Goal: Transaction & Acquisition: Subscribe to service/newsletter

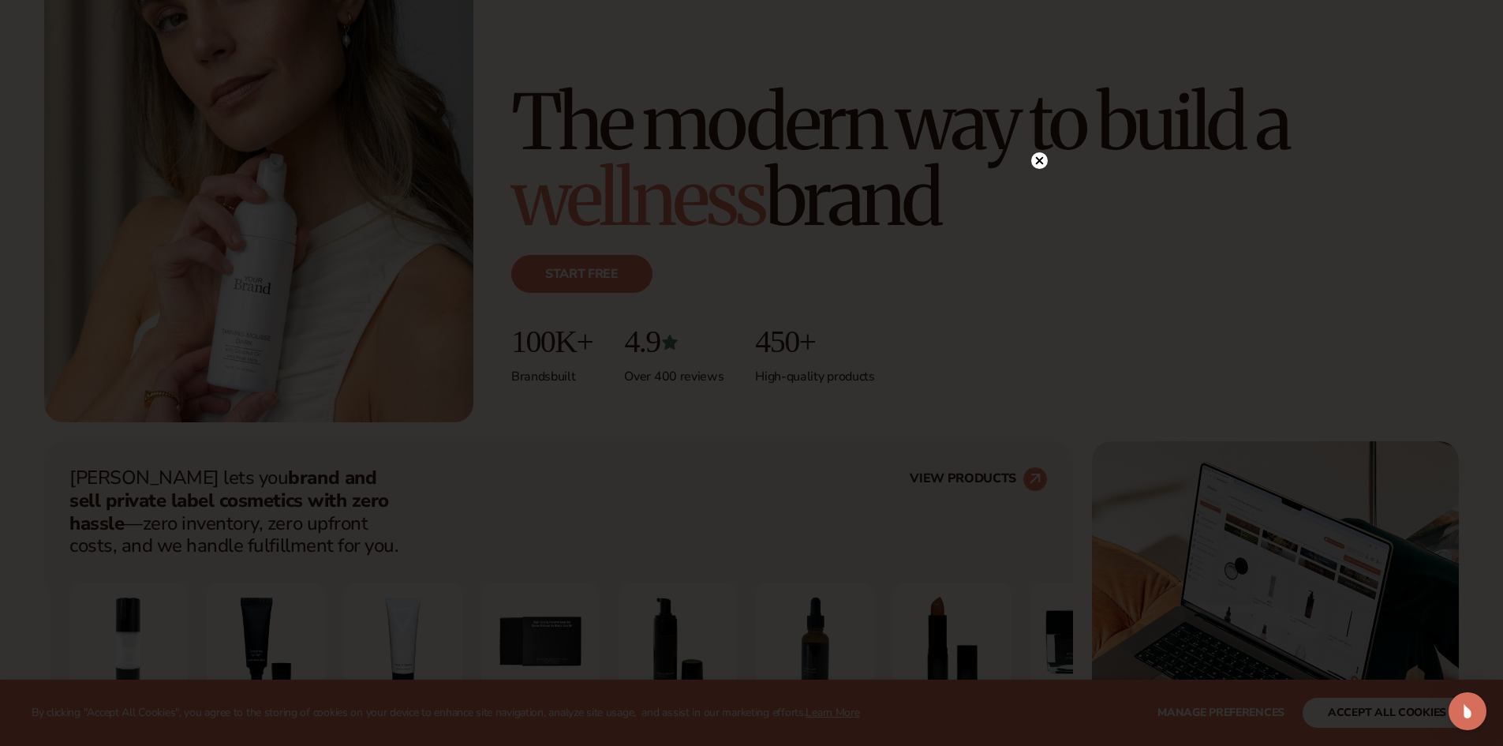
scroll to position [237, 0]
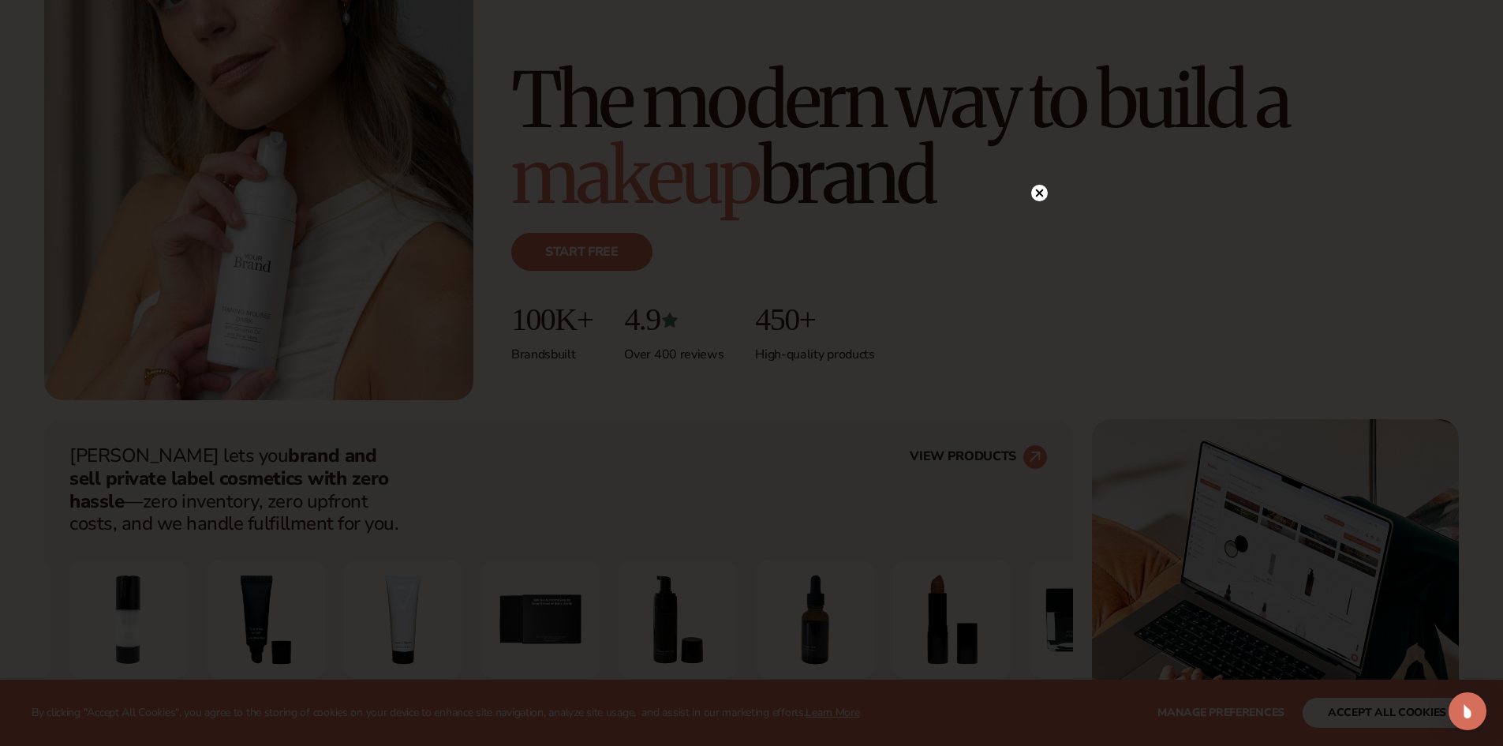
click at [1037, 190] on icon at bounding box center [1039, 193] width 8 height 8
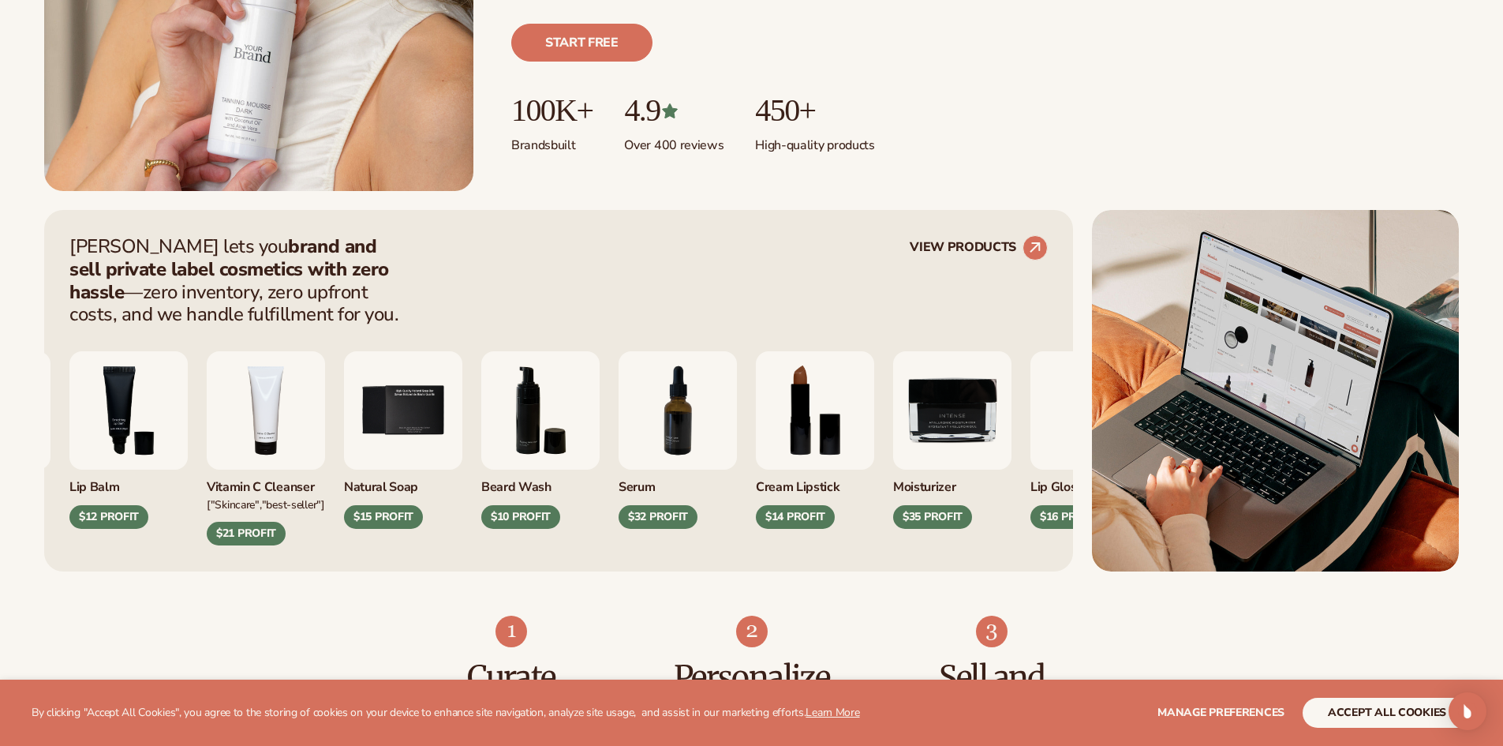
scroll to position [473, 0]
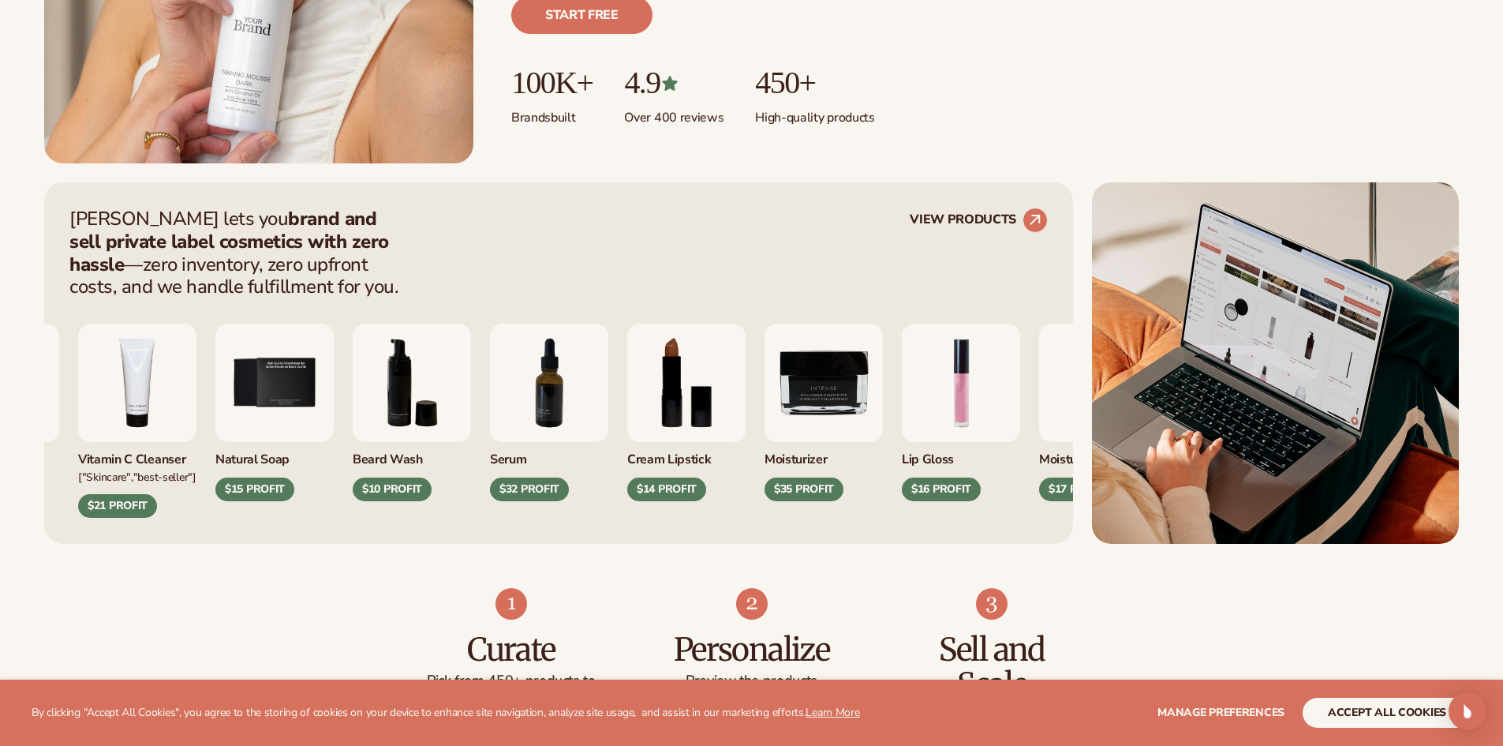
click at [511, 402] on div "[MEDICAL_DATA] $12 PROFIT Vitamin C Cleanser ["Skincare","Best-seller"] $21 PRO…" at bounding box center [430, 421] width 978 height 194
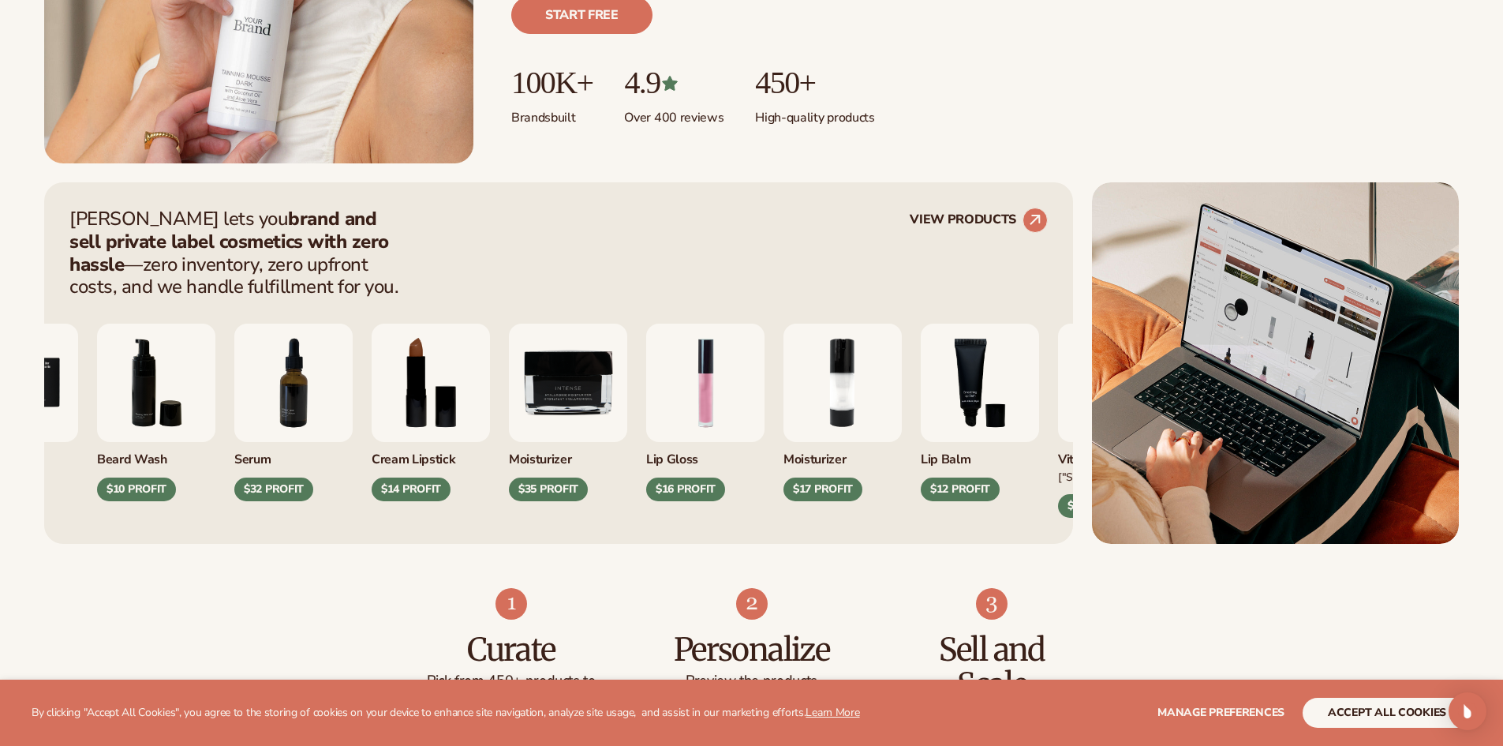
click at [531, 410] on img "9 / 9" at bounding box center [568, 383] width 118 height 118
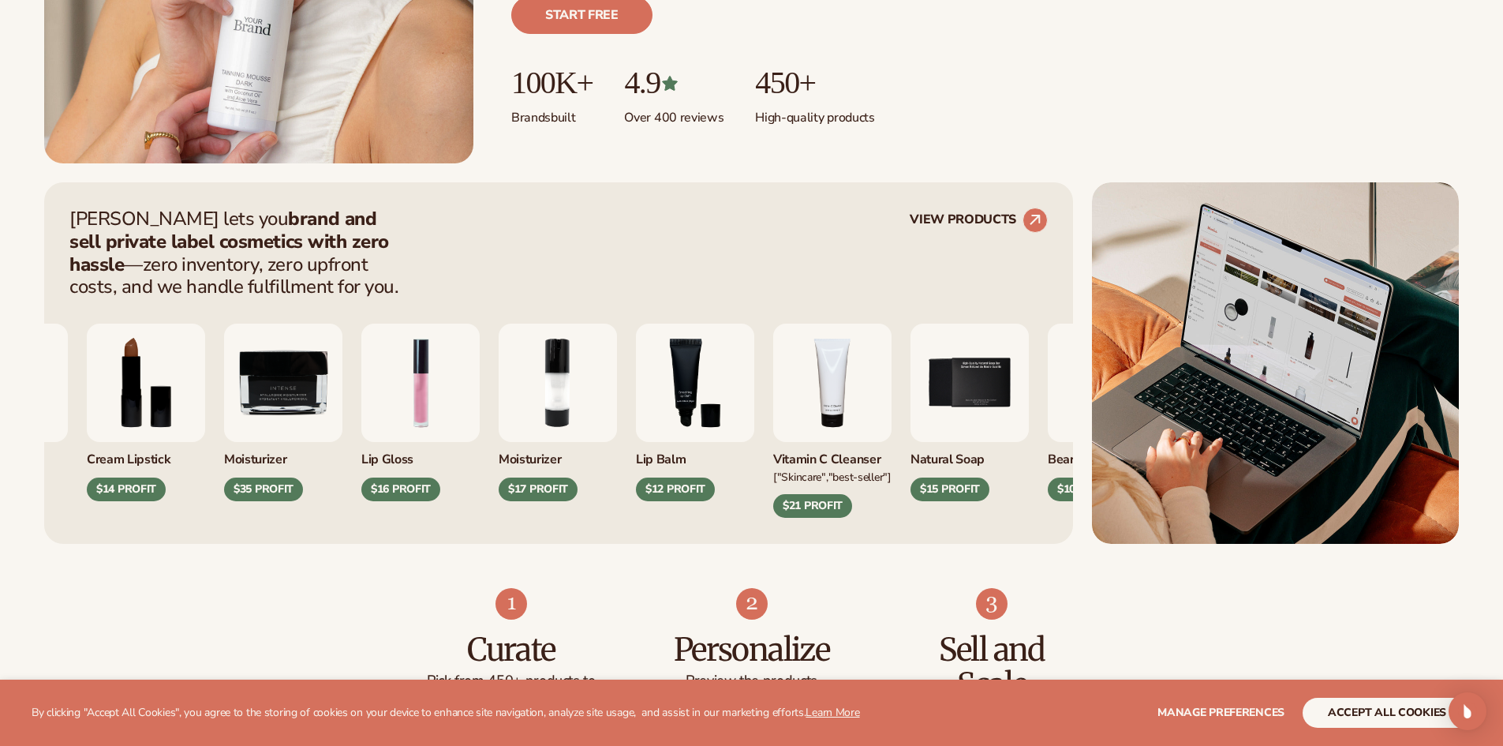
click at [636, 393] on img "3 / 9" at bounding box center [695, 383] width 118 height 118
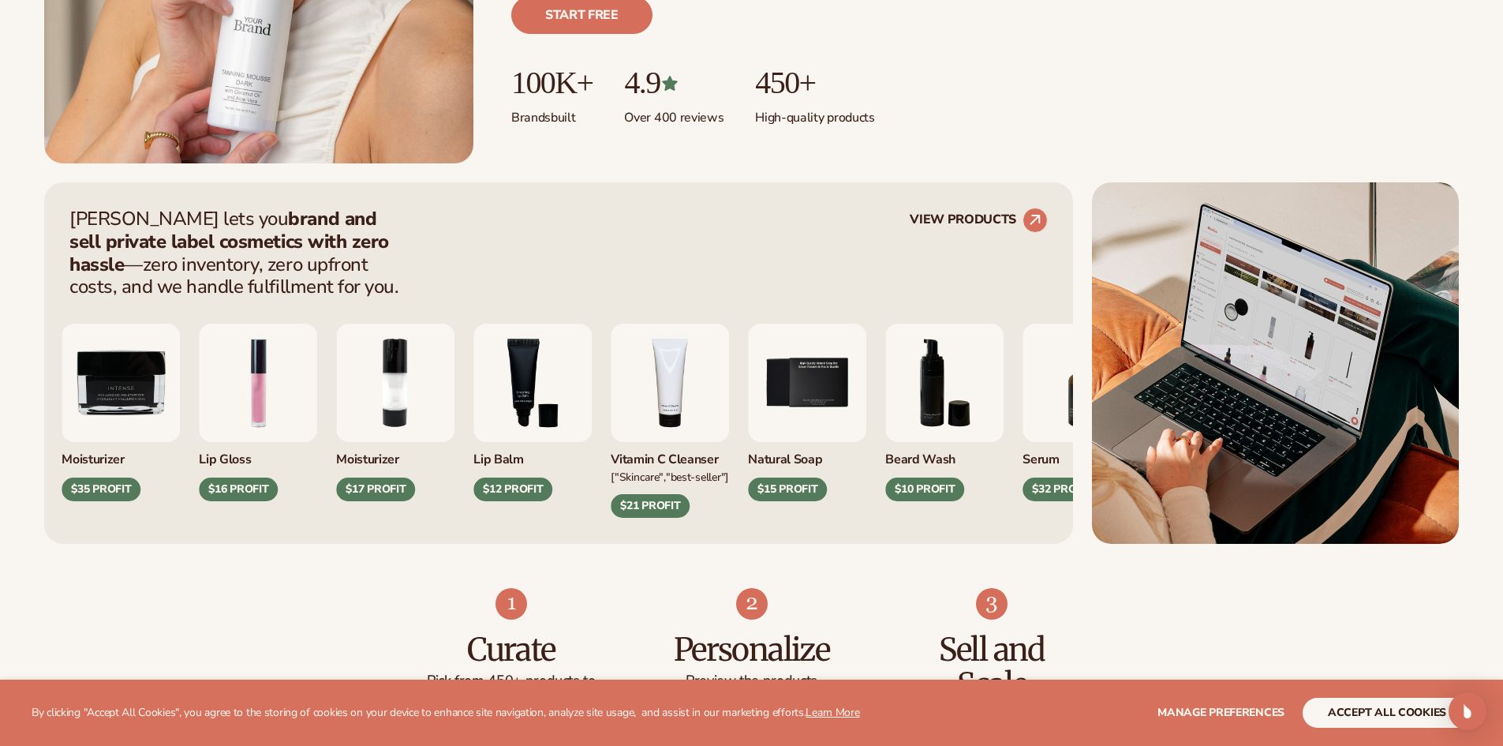
click at [687, 398] on div "Cream Lipstick $14 PROFIT Moisturizer $35 PROFIT" at bounding box center [413, 421] width 978 height 194
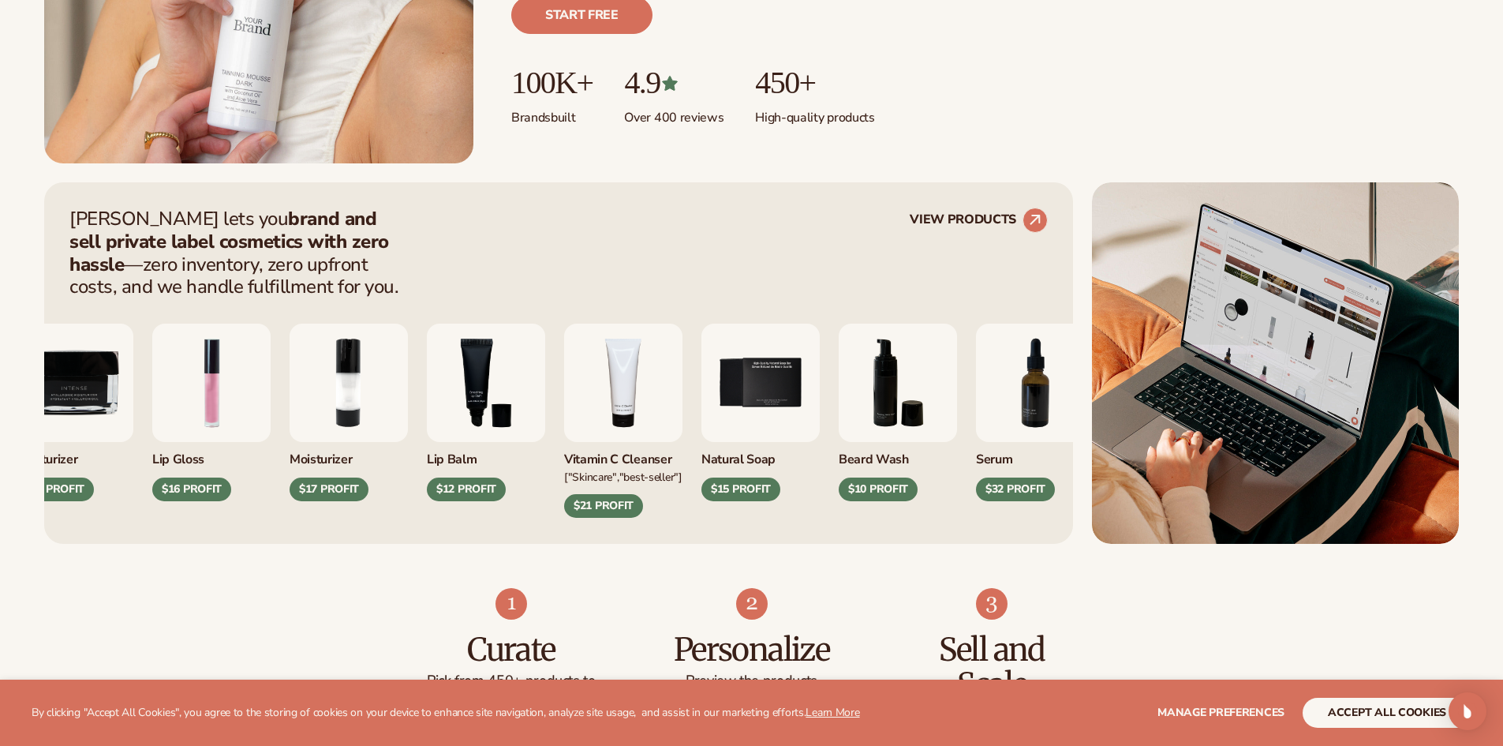
click at [702, 399] on img "5 / 9" at bounding box center [761, 383] width 118 height 118
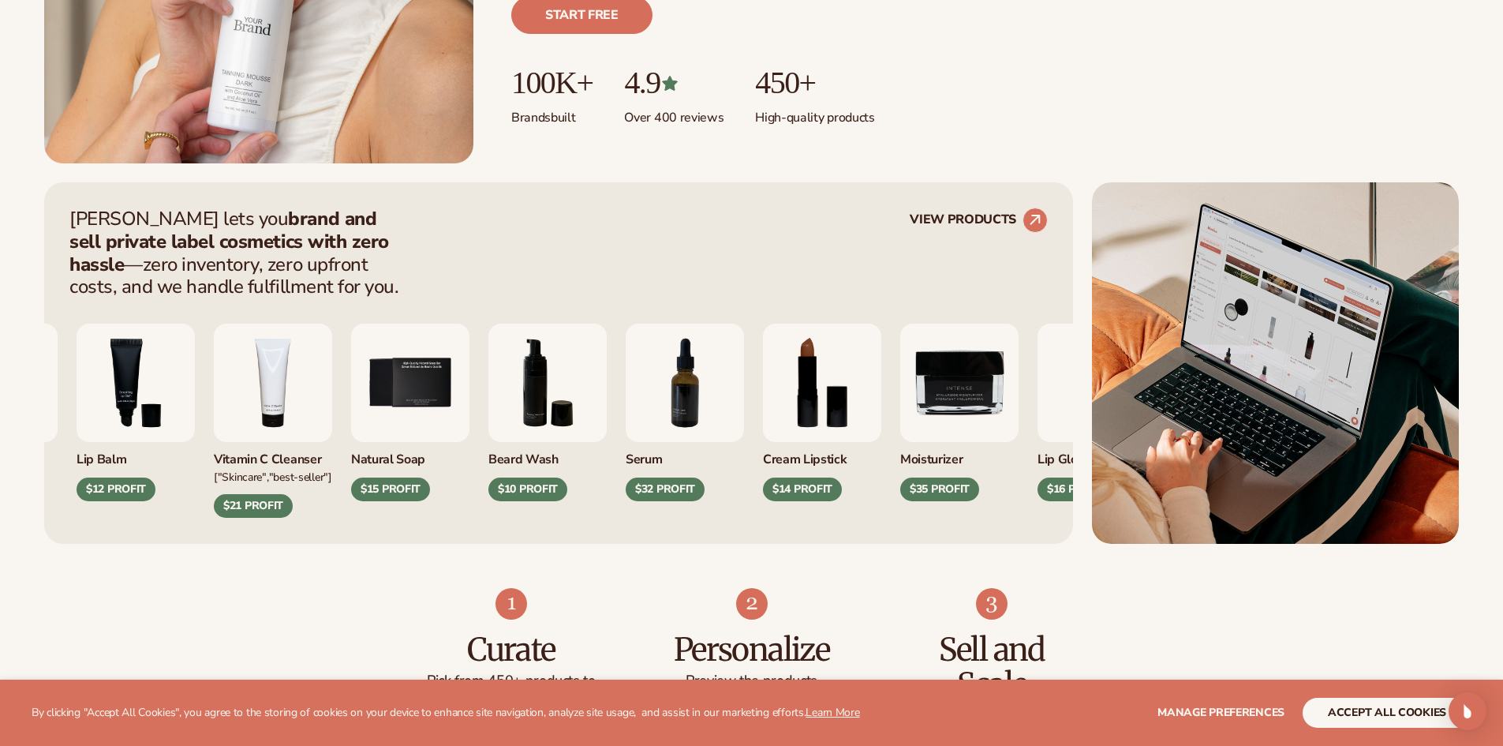
click at [510, 386] on div "Moisturizer $17 PROFIT Lip Balm $12 PROFIT" at bounding box center [428, 421] width 978 height 194
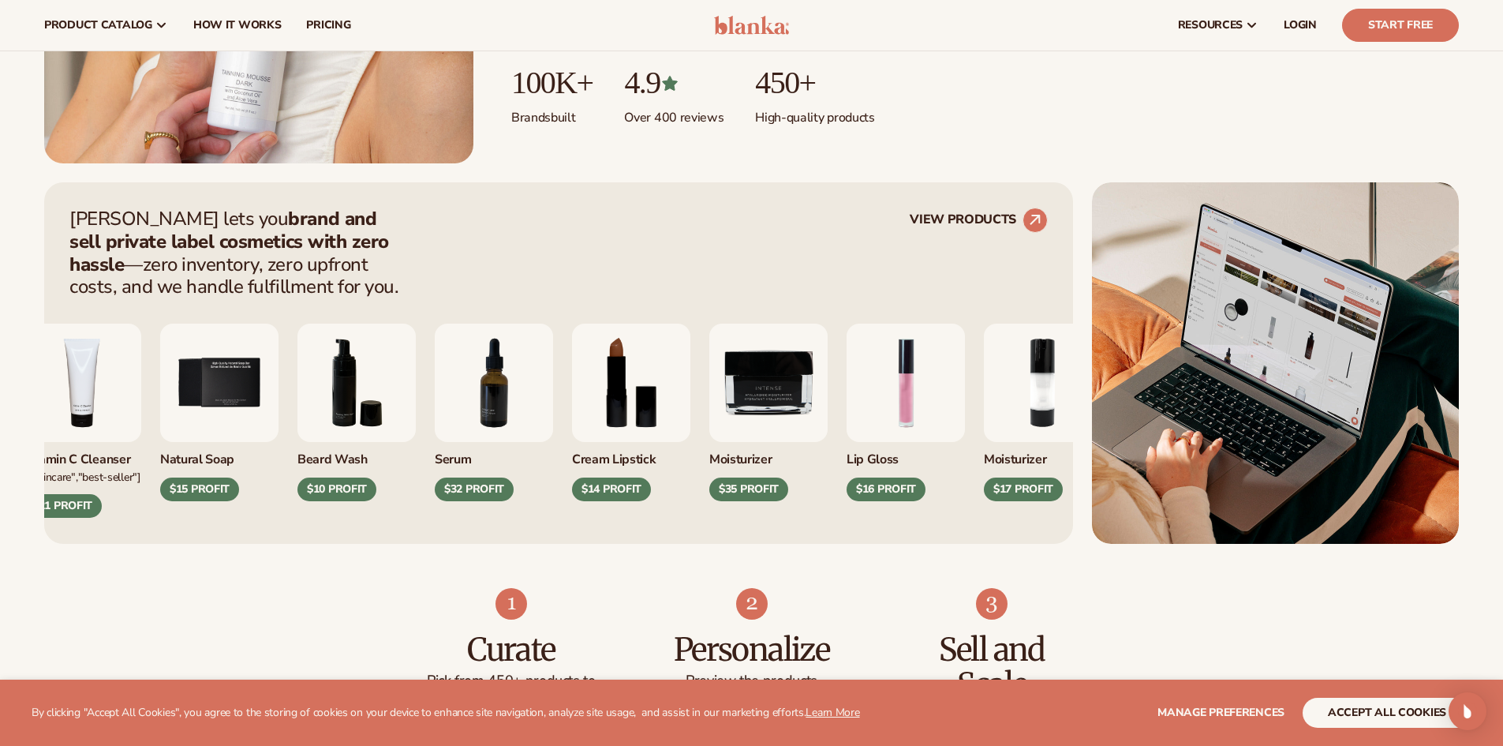
click at [709, 398] on img "9 / 9" at bounding box center [768, 383] width 118 height 118
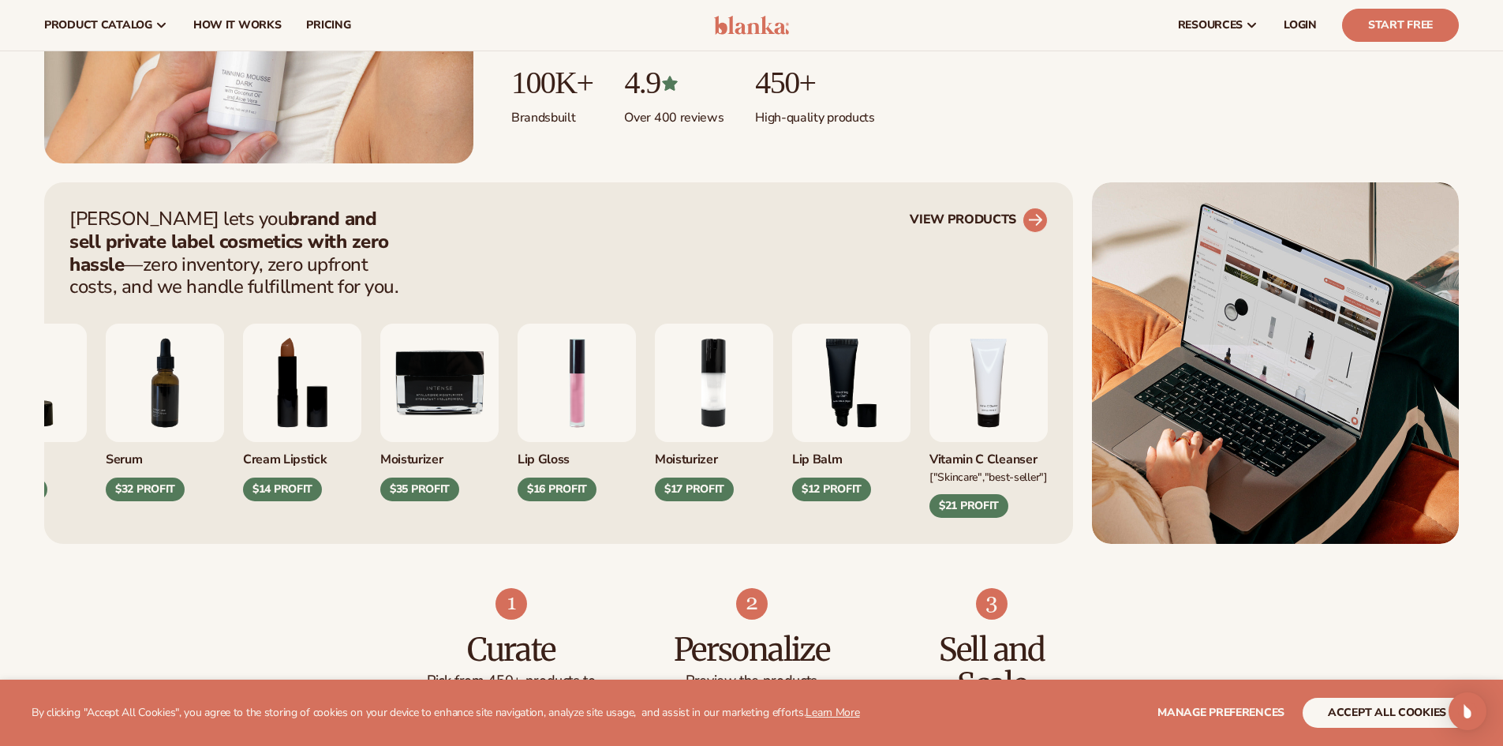
click at [1038, 219] on icon at bounding box center [1035, 219] width 14 height 14
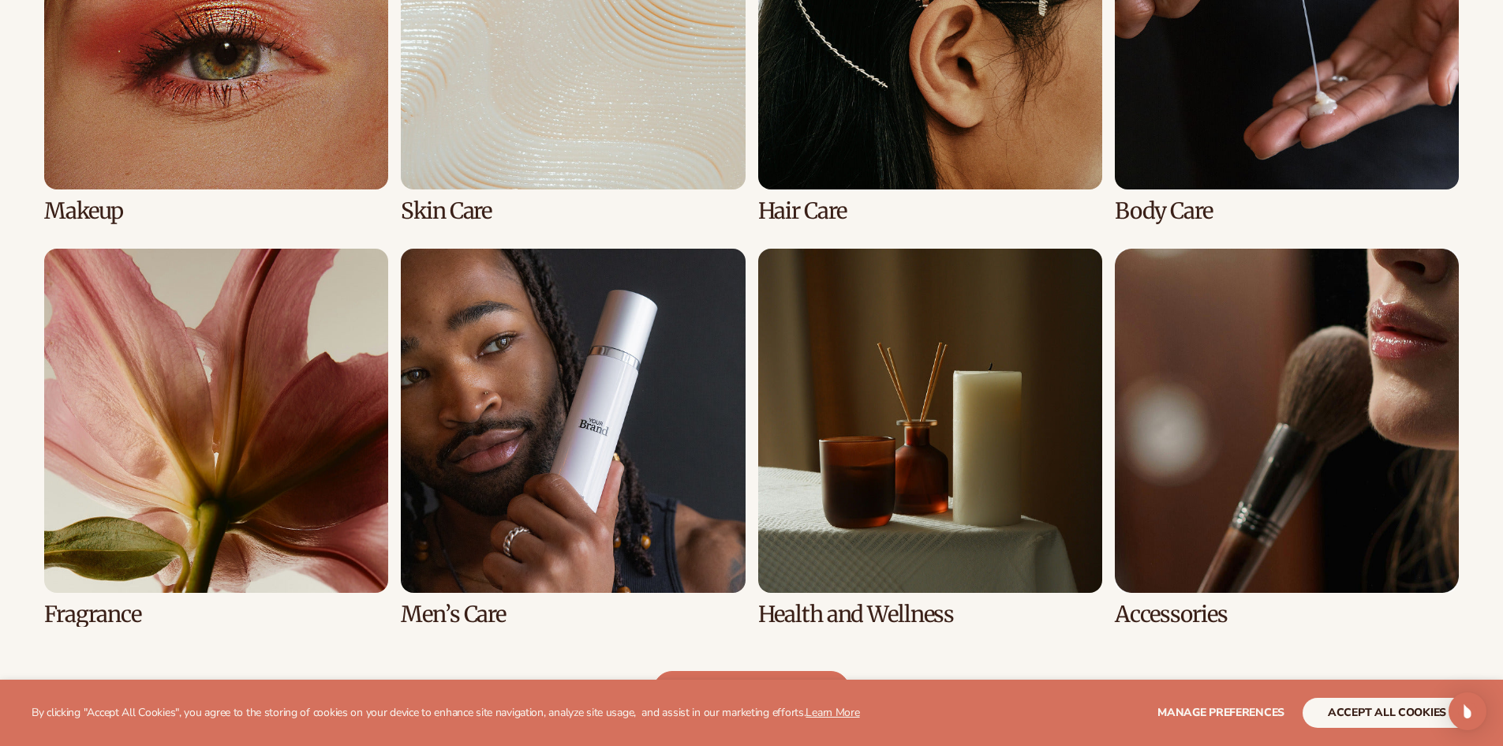
scroll to position [1499, 0]
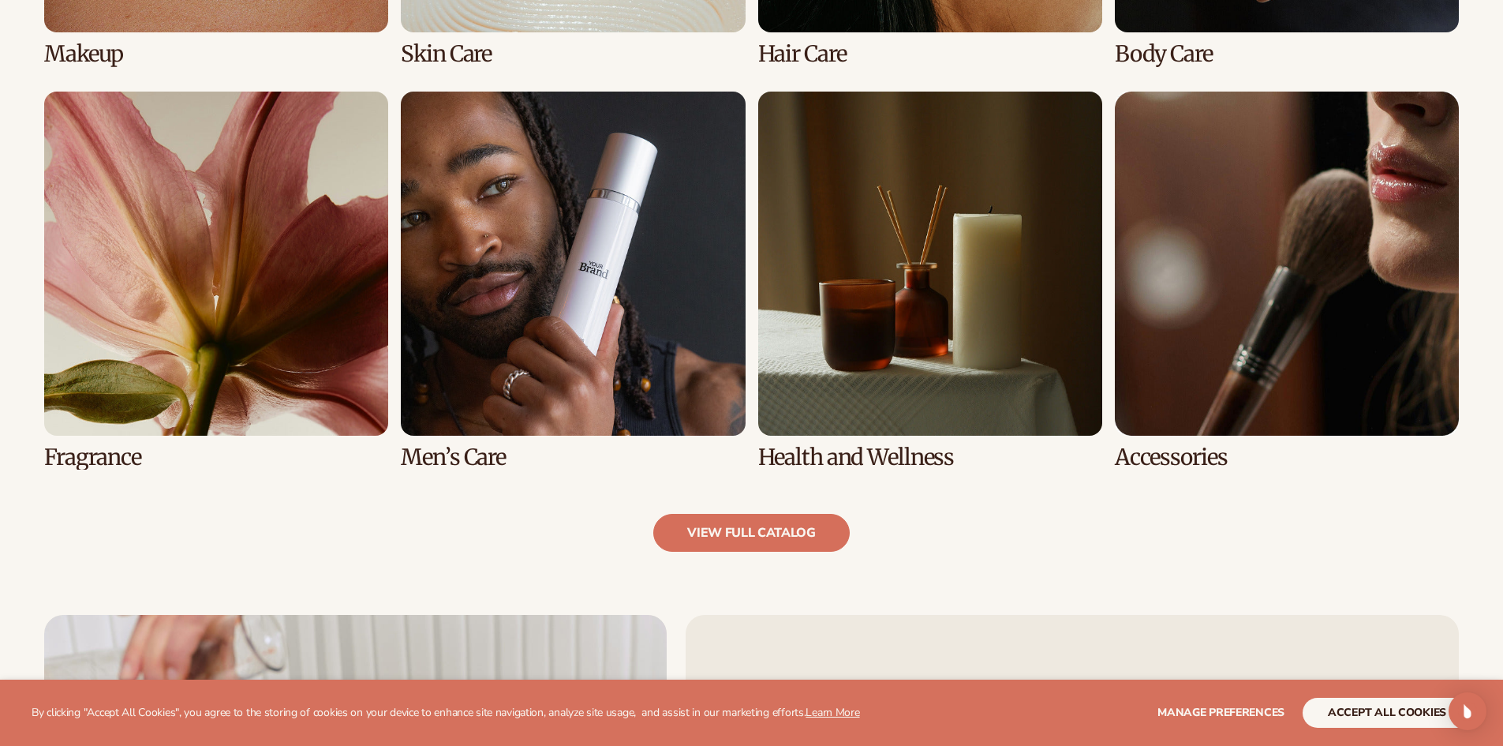
click at [1195, 312] on link "8 / 8" at bounding box center [1287, 281] width 344 height 378
click at [1278, 302] on link "8 / 8" at bounding box center [1287, 281] width 344 height 378
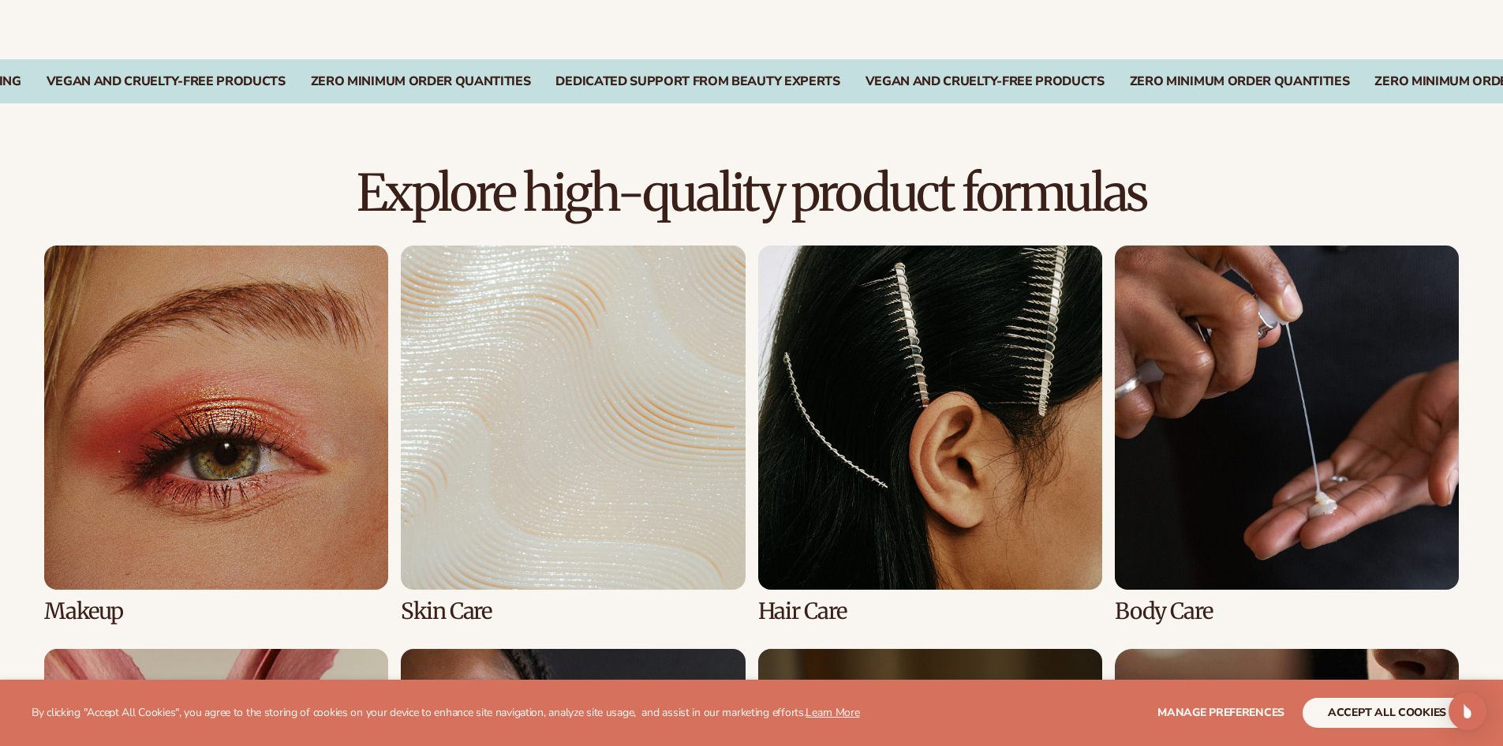
scroll to position [1026, 0]
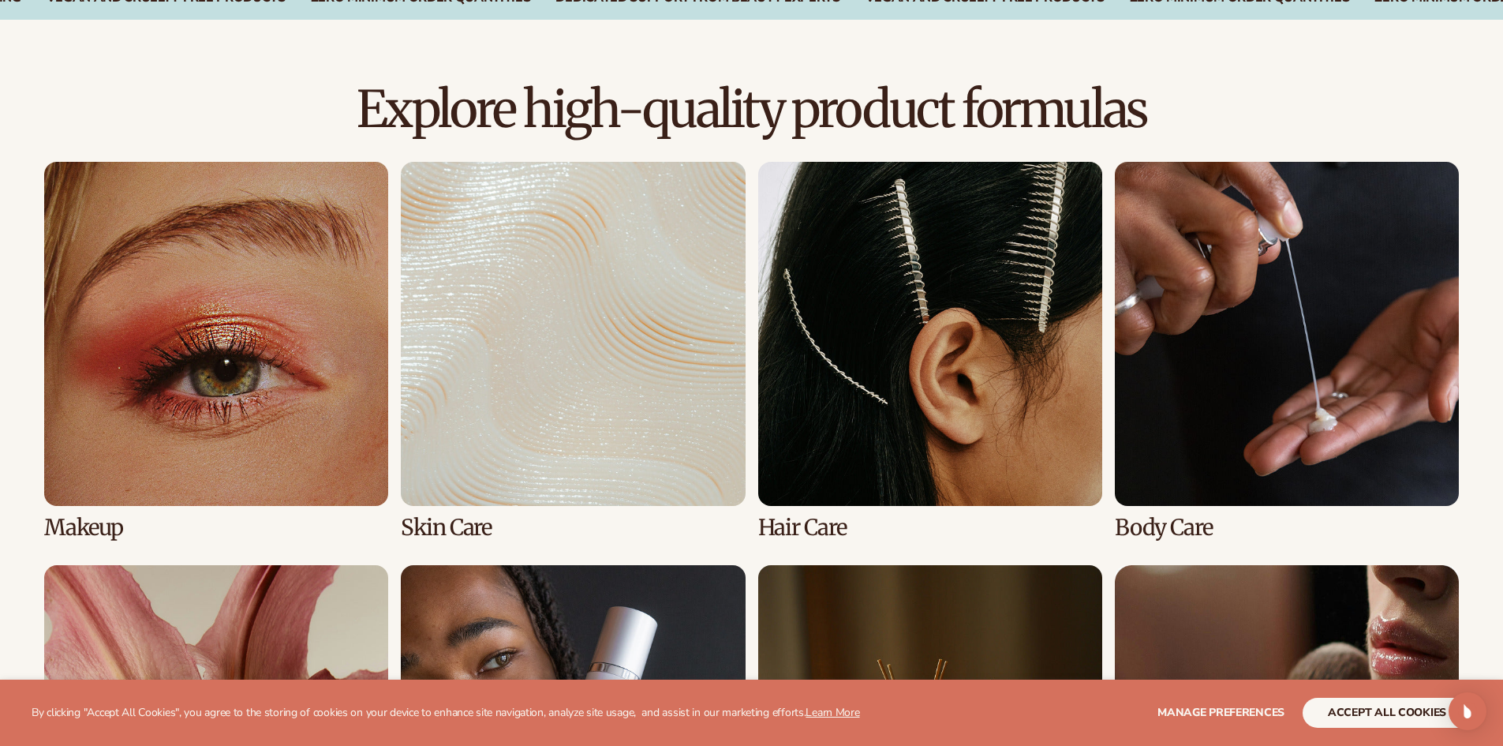
click at [318, 303] on link "1 / 8" at bounding box center [216, 351] width 344 height 378
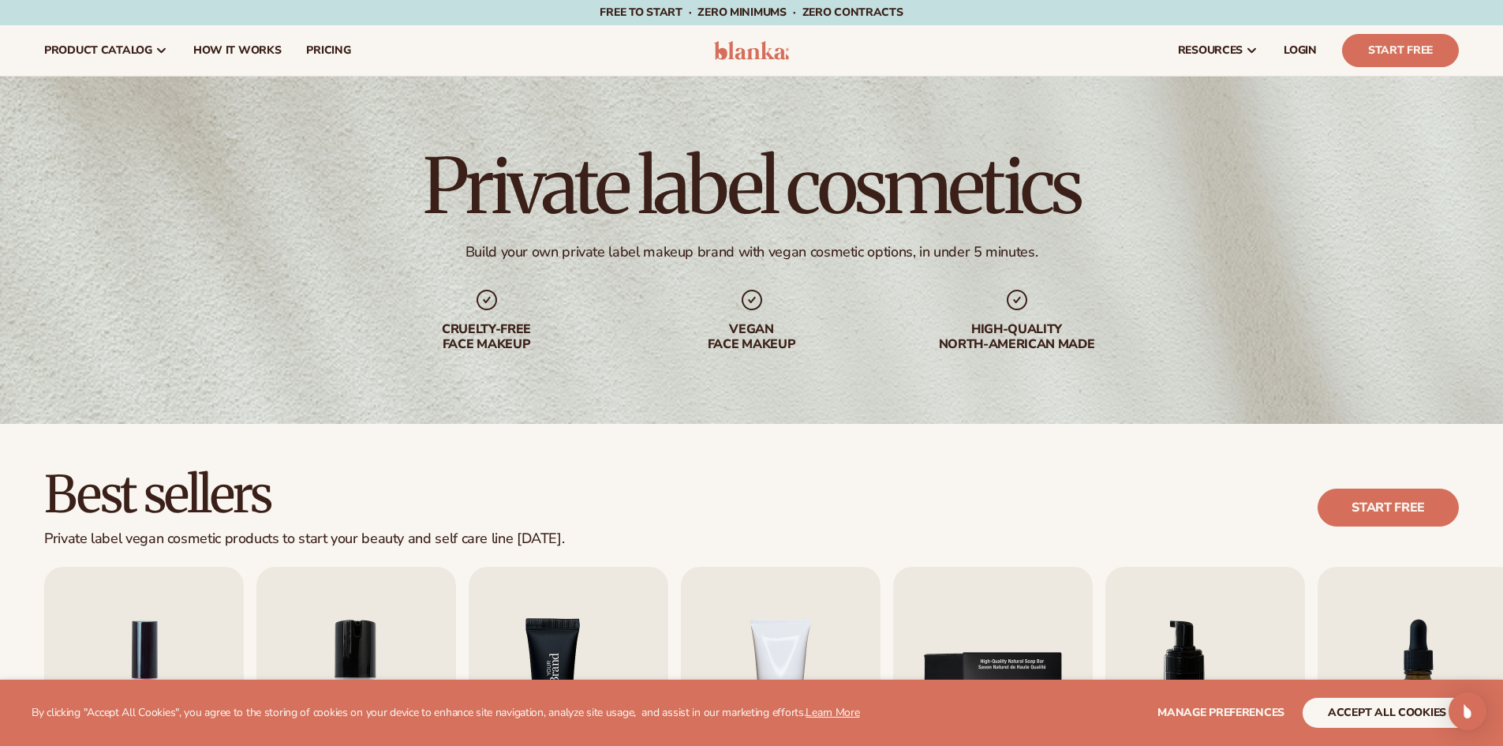
scroll to position [316, 0]
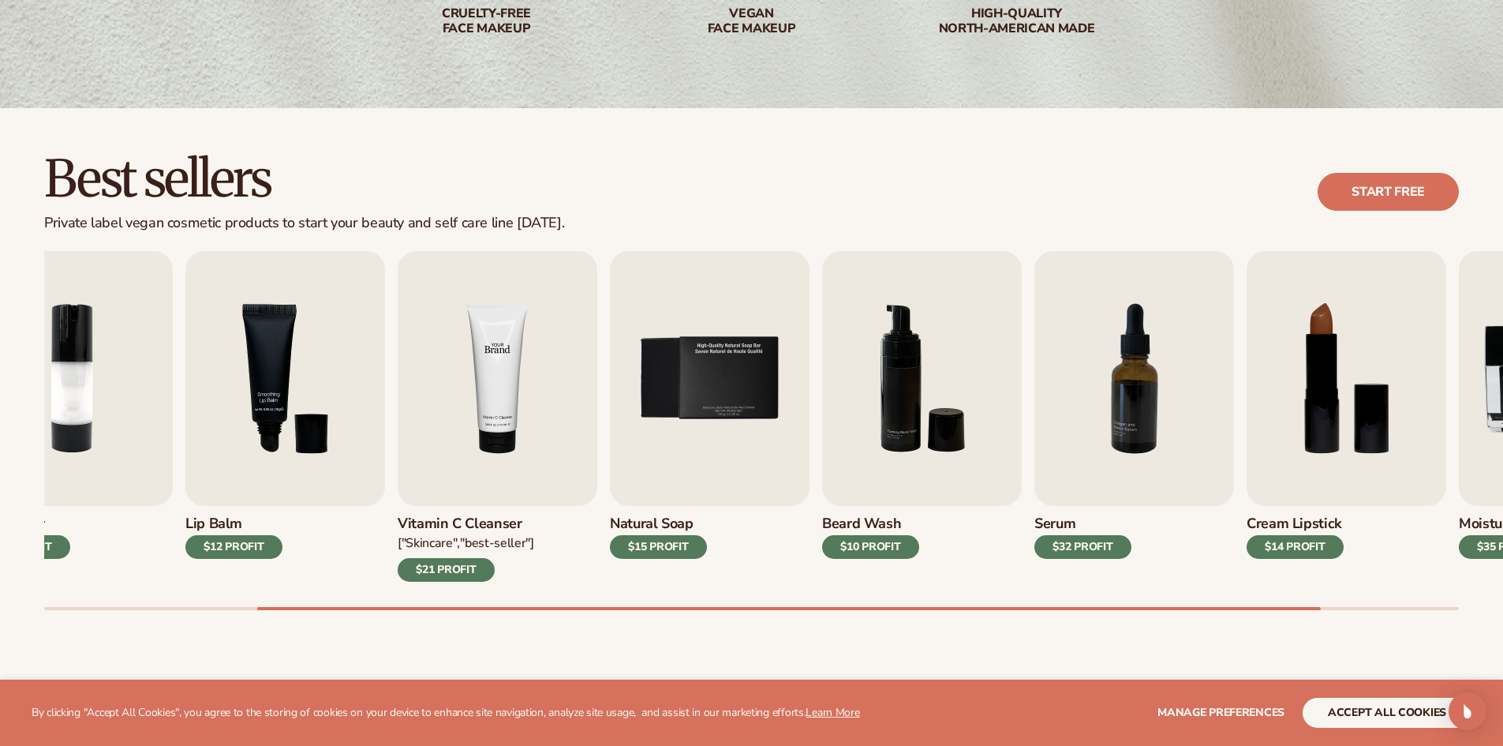
click at [497, 376] on img "4 / 9" at bounding box center [498, 378] width 200 height 255
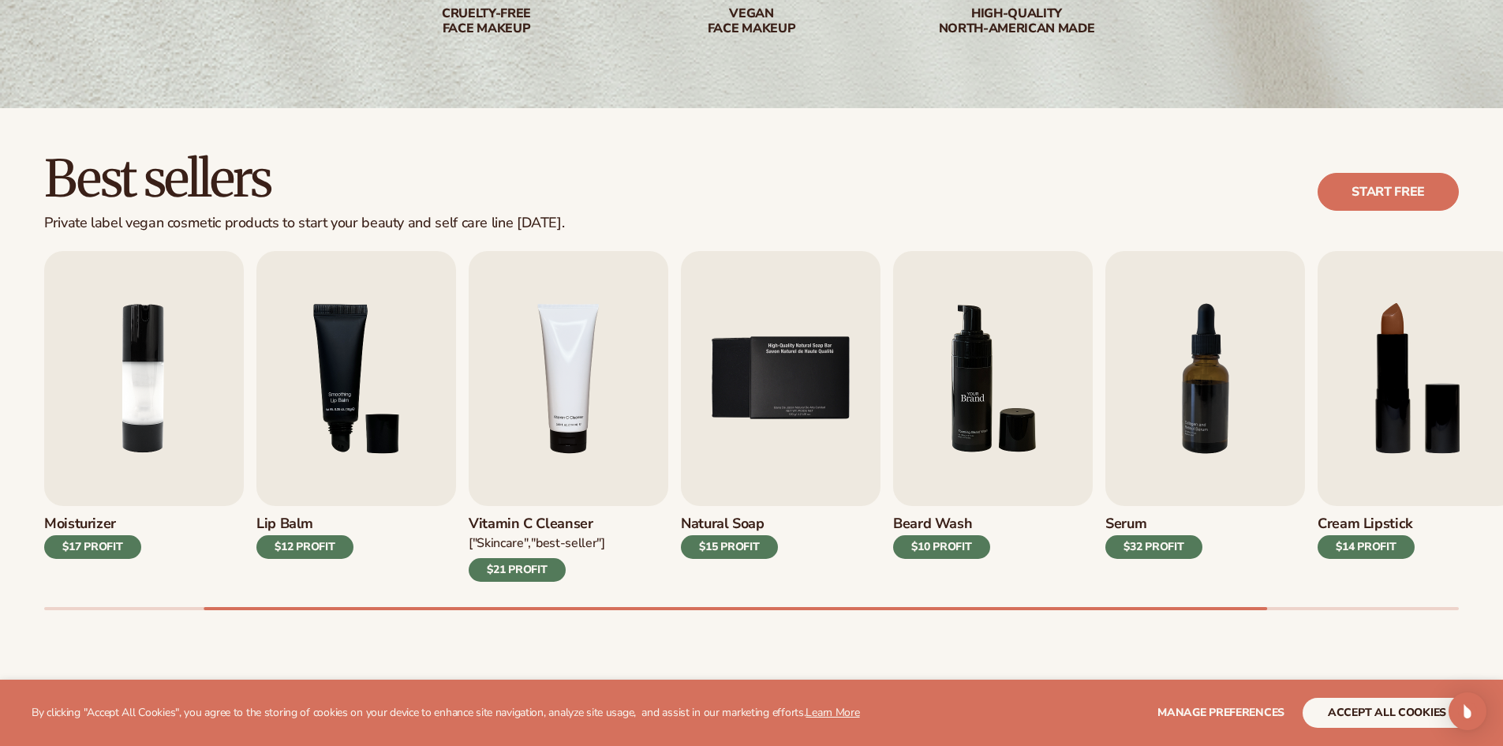
click at [768, 391] on div "Lip Gloss $16 PROFIT Moisturizer $17 PROFIT Lip Balm $12 PROFIT" at bounding box center [539, 416] width 1415 height 331
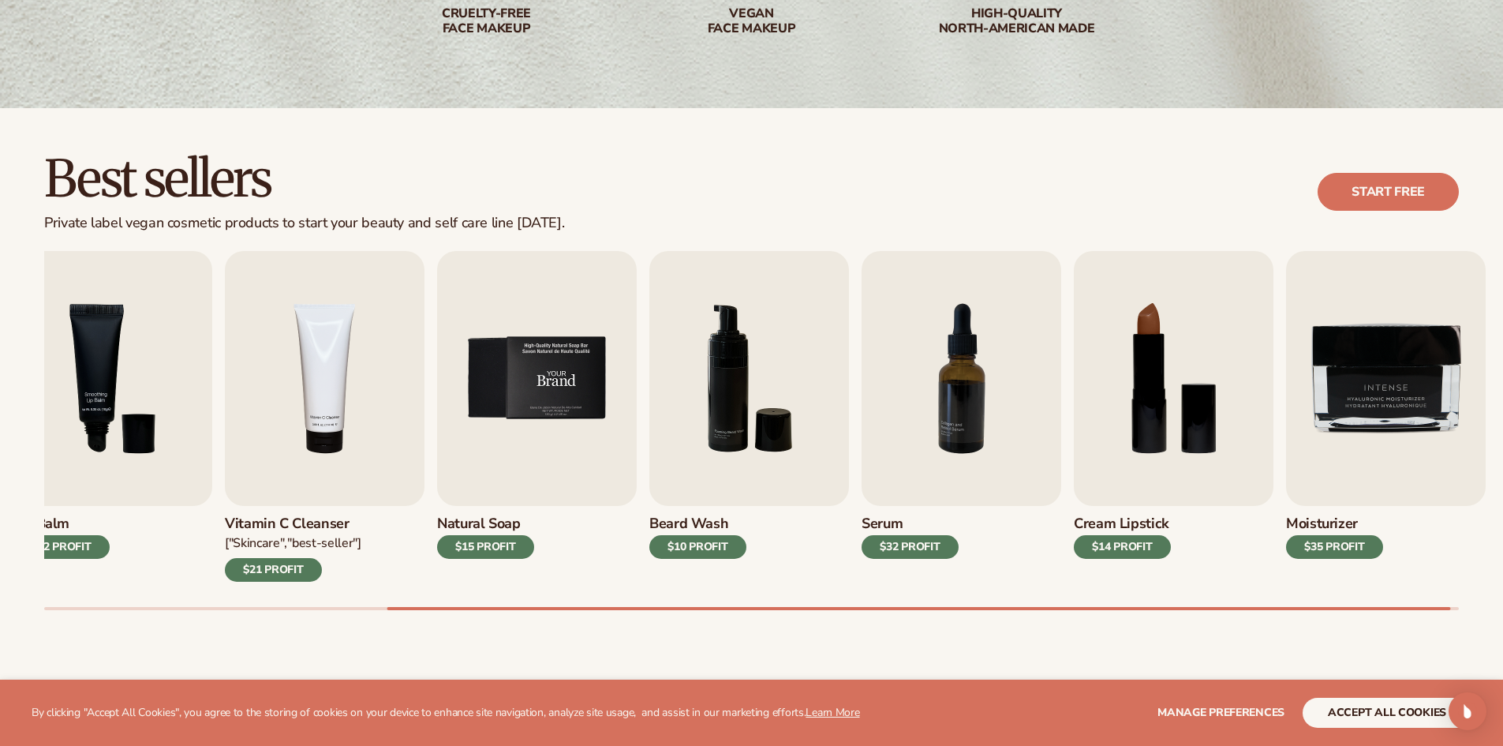
click at [437, 399] on img "5 / 9" at bounding box center [537, 378] width 200 height 255
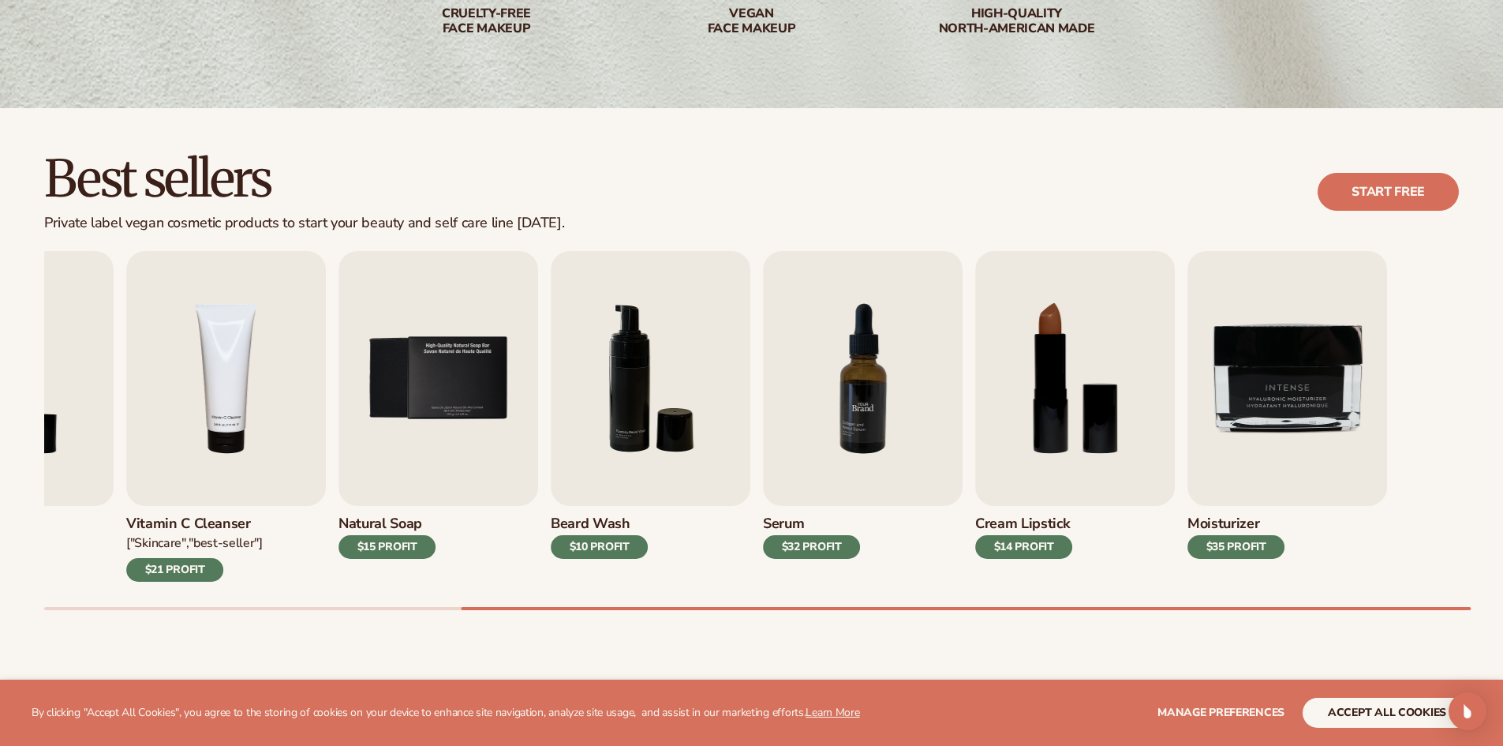
click at [717, 385] on div "Lip Gloss $16 PROFIT Moisturizer $17 PROFIT Lip Balm $12 PROFIT" at bounding box center [196, 416] width 1415 height 331
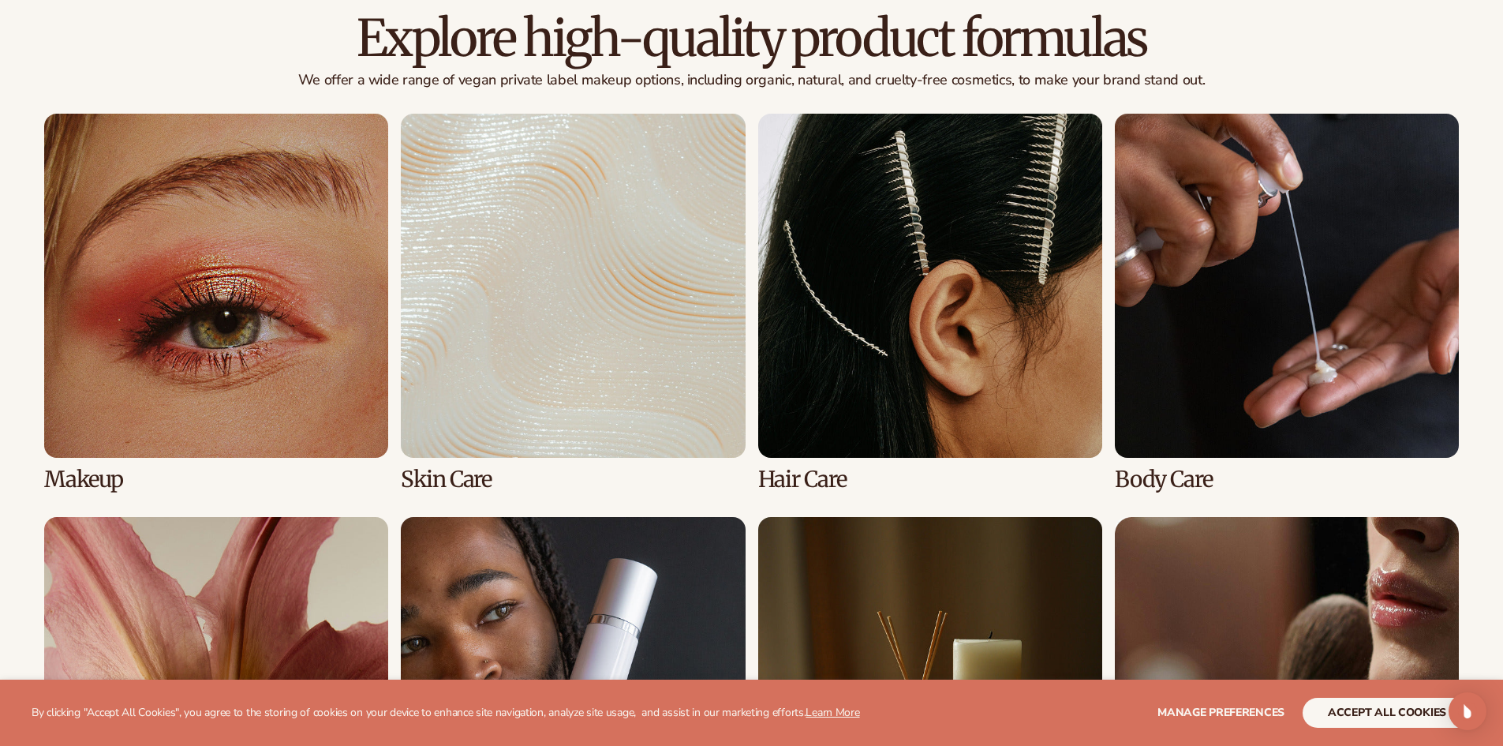
scroll to position [1105, 0]
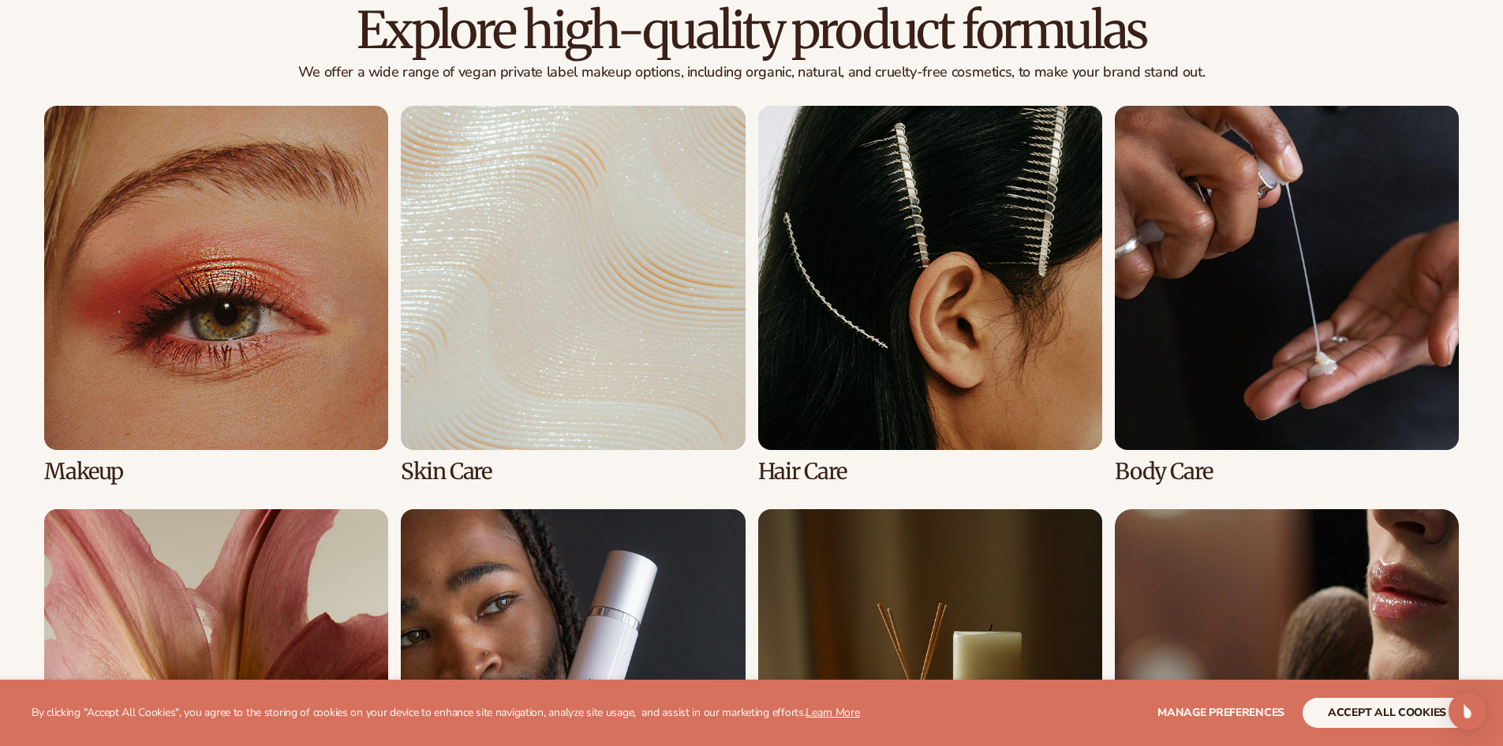
click at [630, 354] on link "2 / 8" at bounding box center [573, 295] width 344 height 378
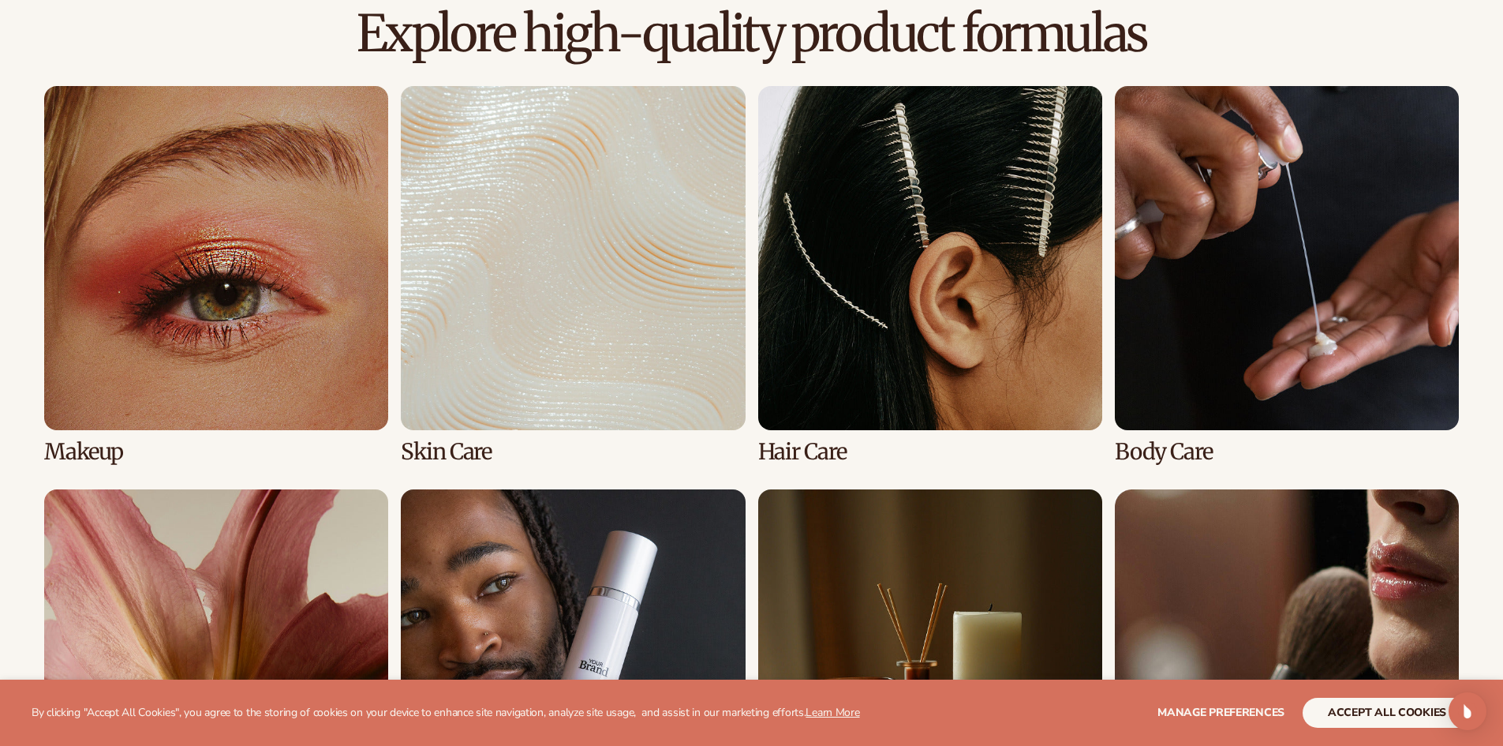
scroll to position [1105, 0]
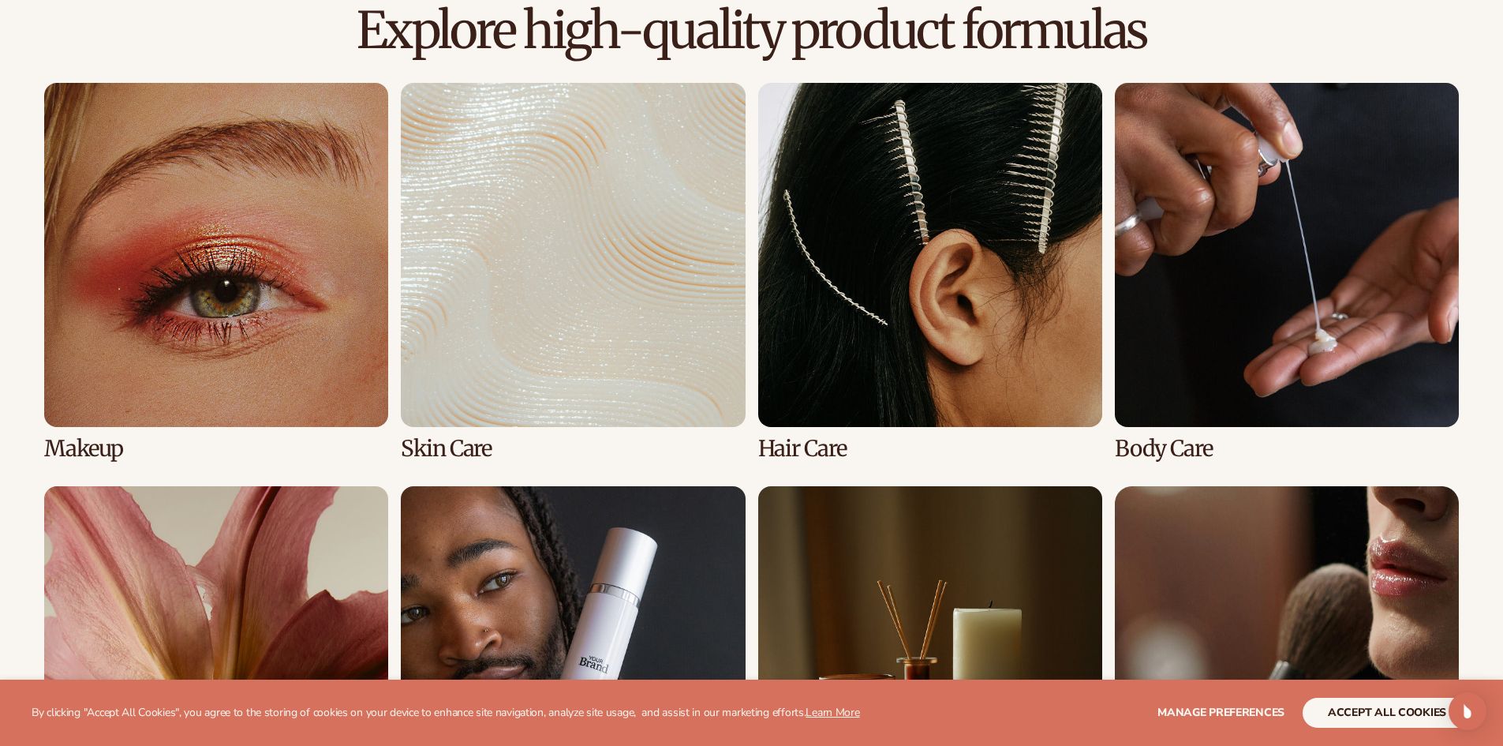
click at [849, 279] on link "3 / 8" at bounding box center [930, 272] width 344 height 378
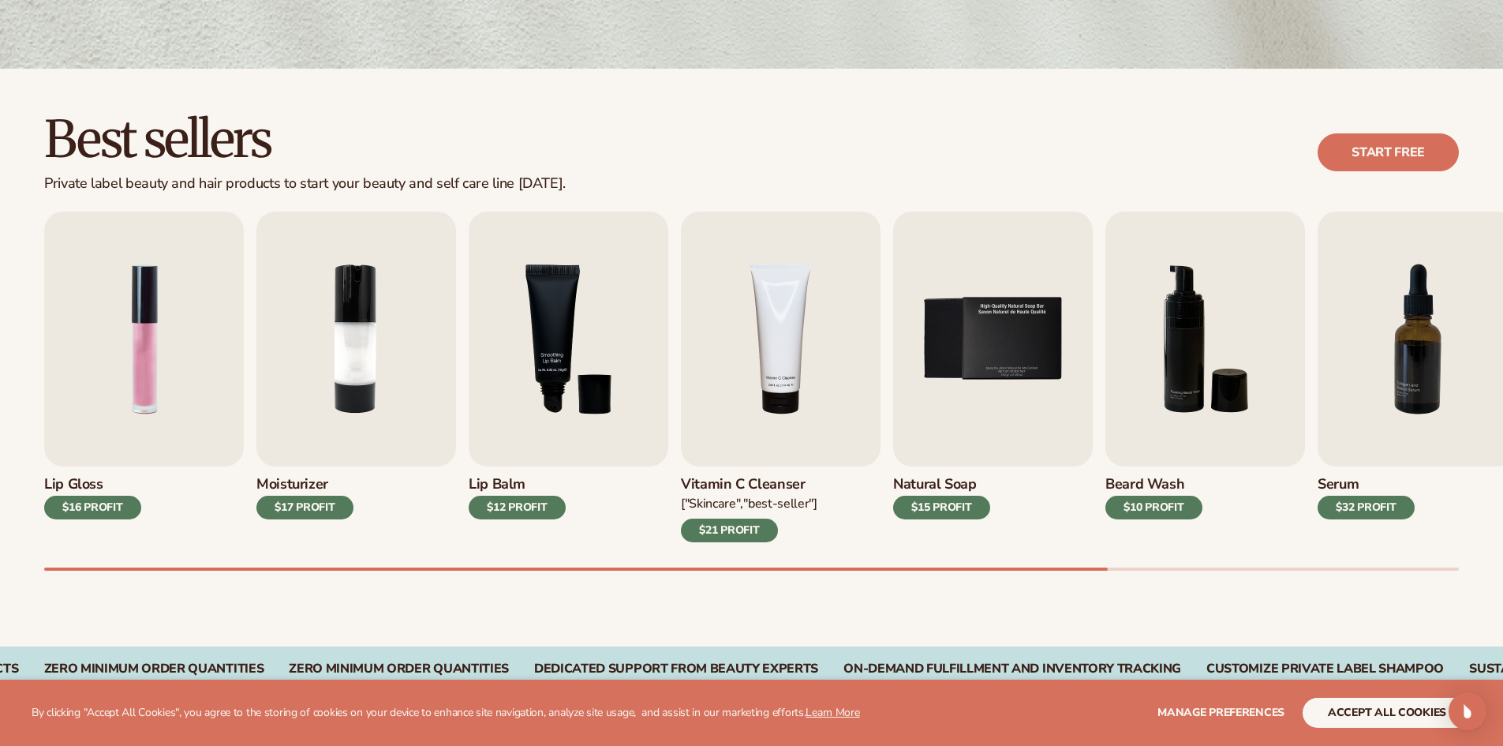
scroll to position [395, 0]
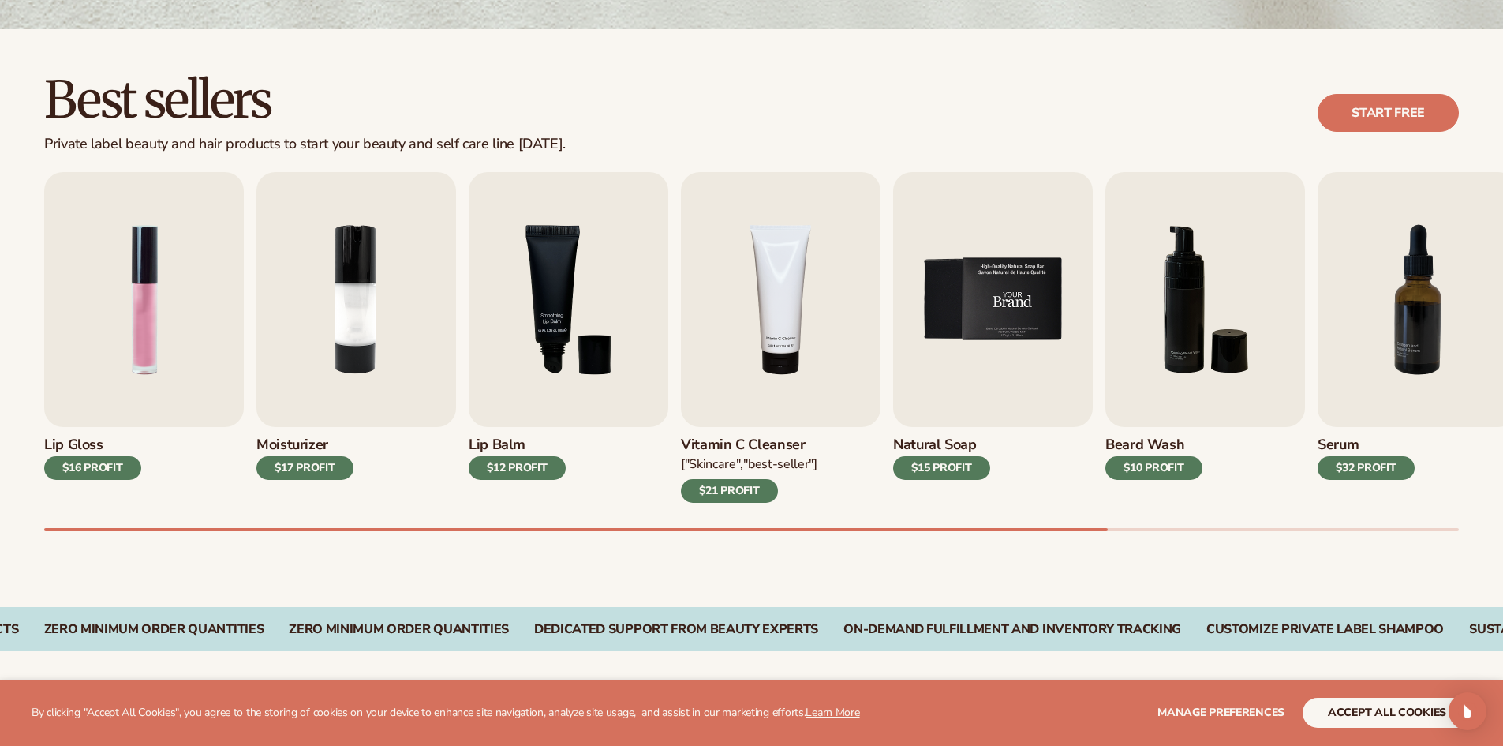
click at [893, 297] on img "5 / 9" at bounding box center [993, 299] width 200 height 255
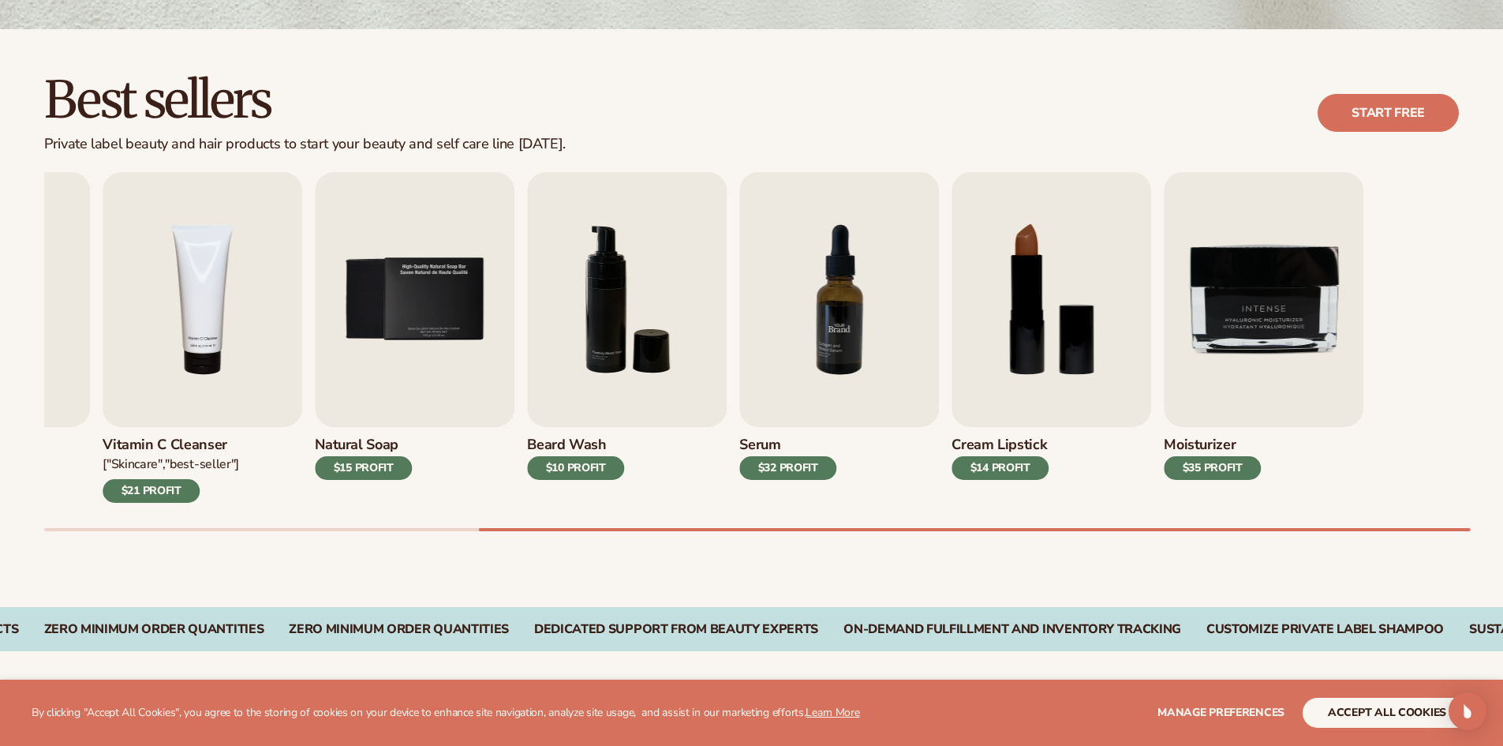
click at [642, 305] on div "Lip Gloss $16 PROFIT Moisturizer $17 PROFIT [MEDICAL_DATA] $12 PROFIT" at bounding box center [173, 337] width 1415 height 331
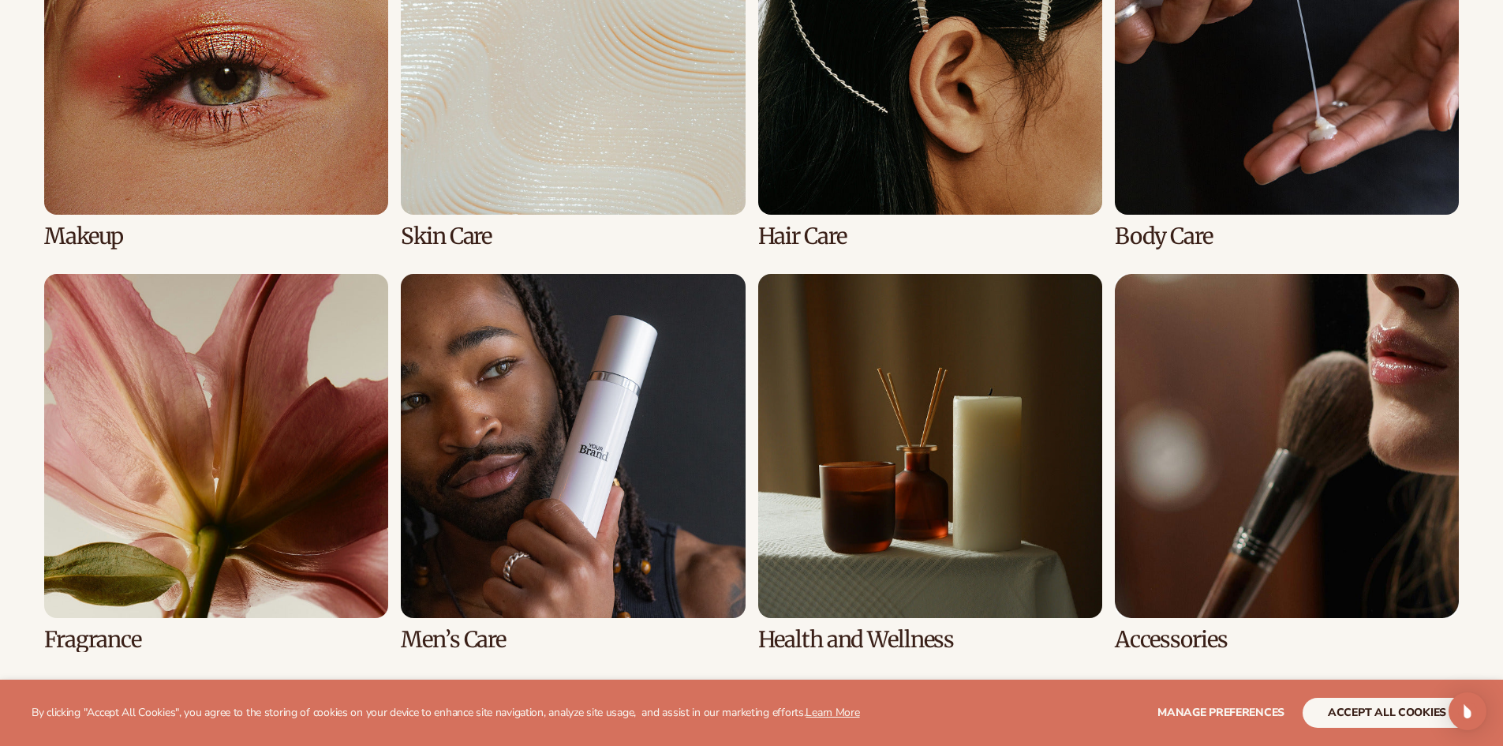
scroll to position [1341, 0]
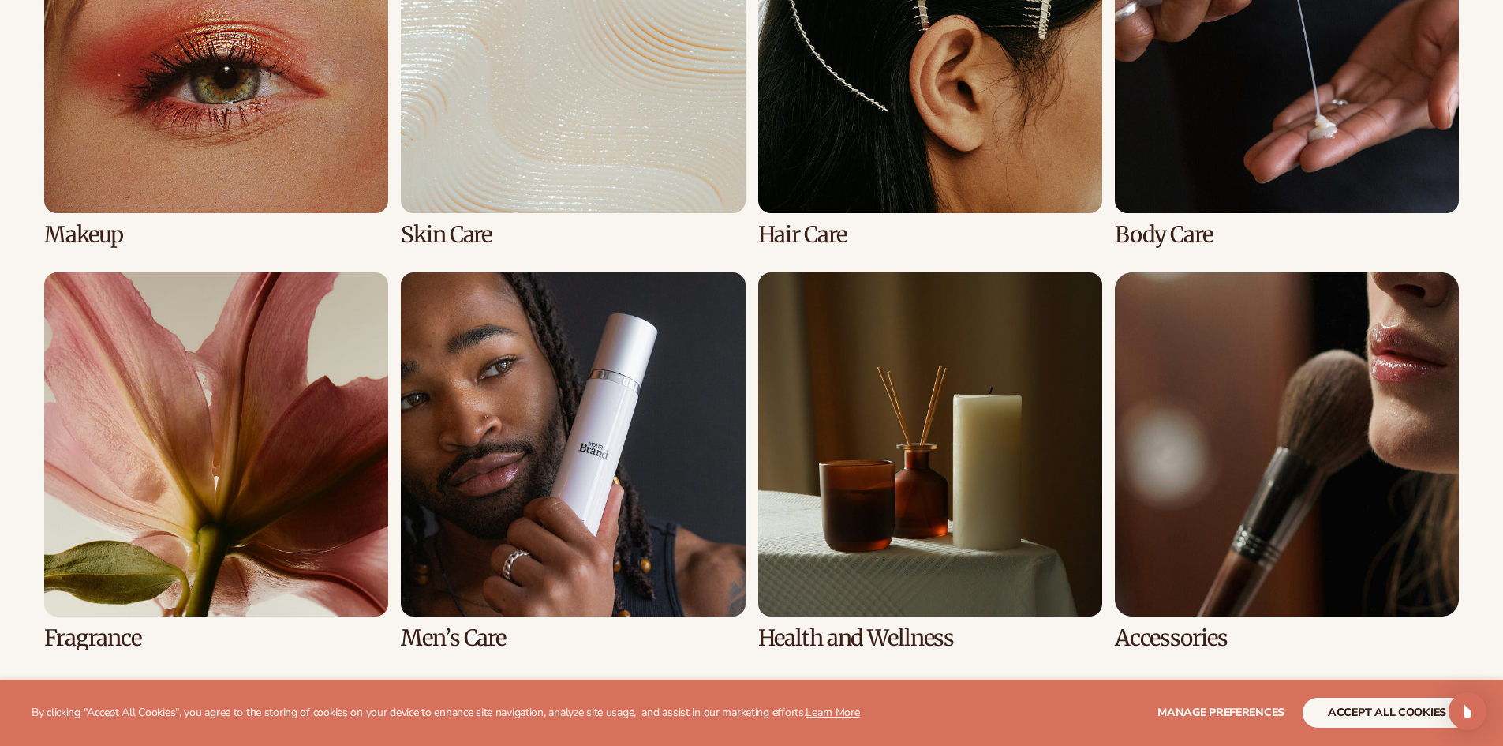
click at [1242, 411] on link "8 / 8" at bounding box center [1287, 461] width 344 height 378
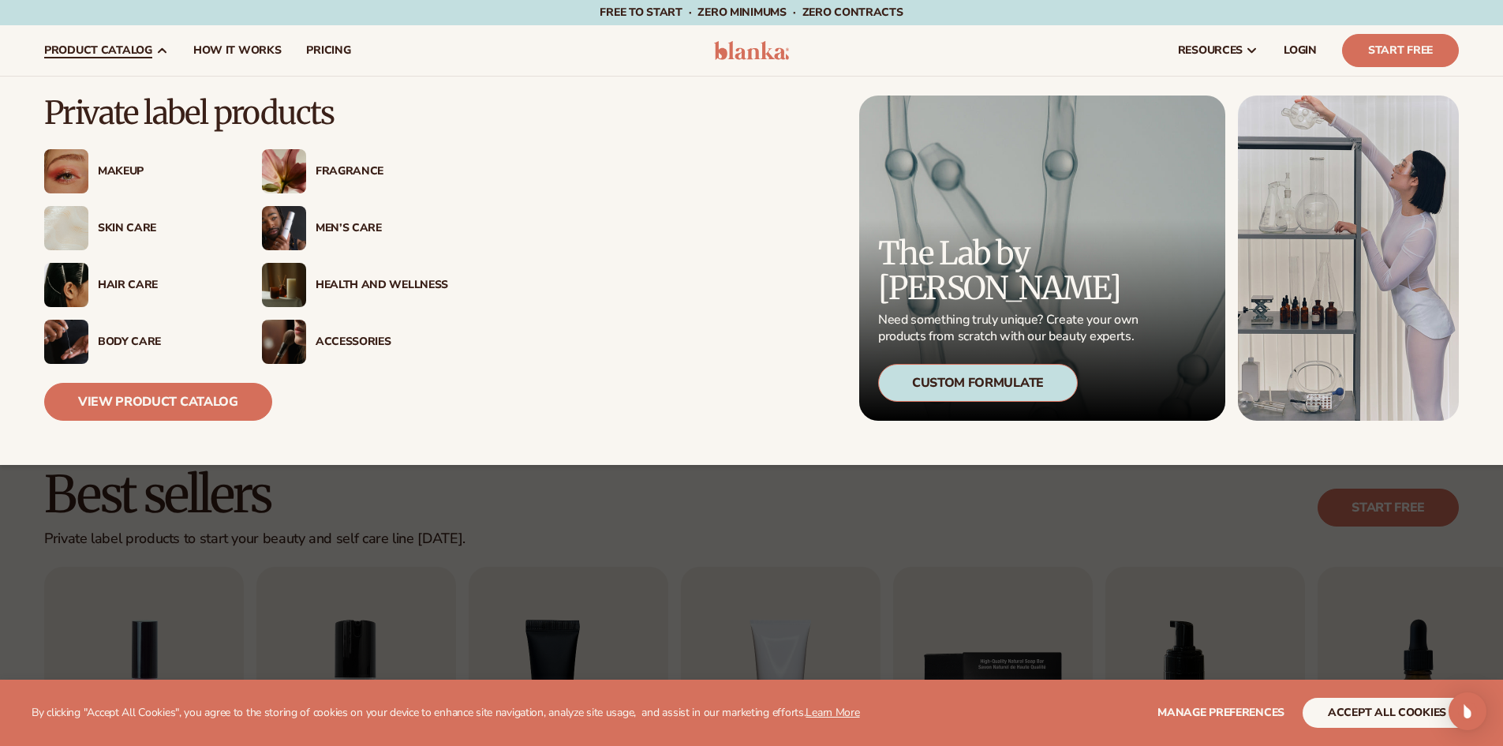
click at [354, 353] on div "Accessories" at bounding box center [355, 342] width 186 height 44
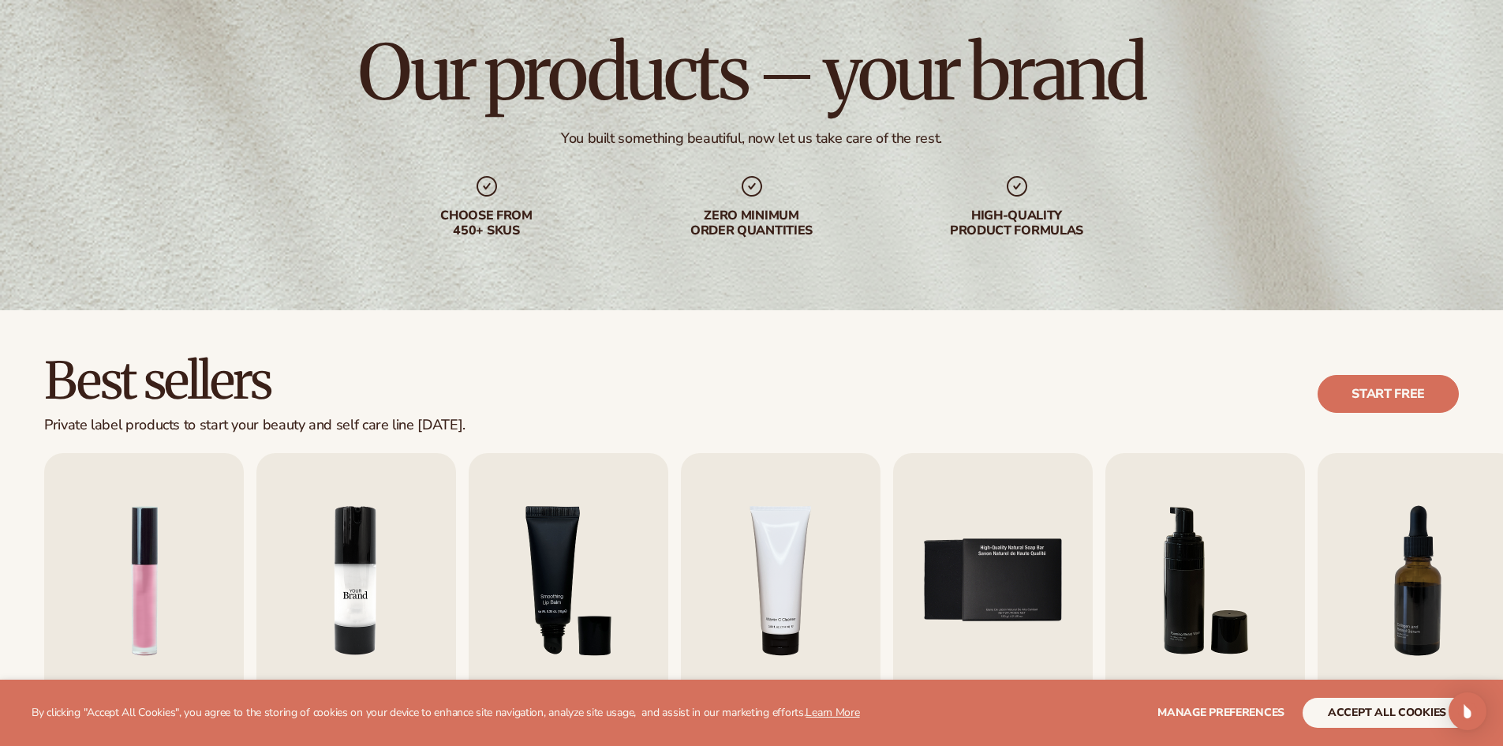
scroll to position [237, 0]
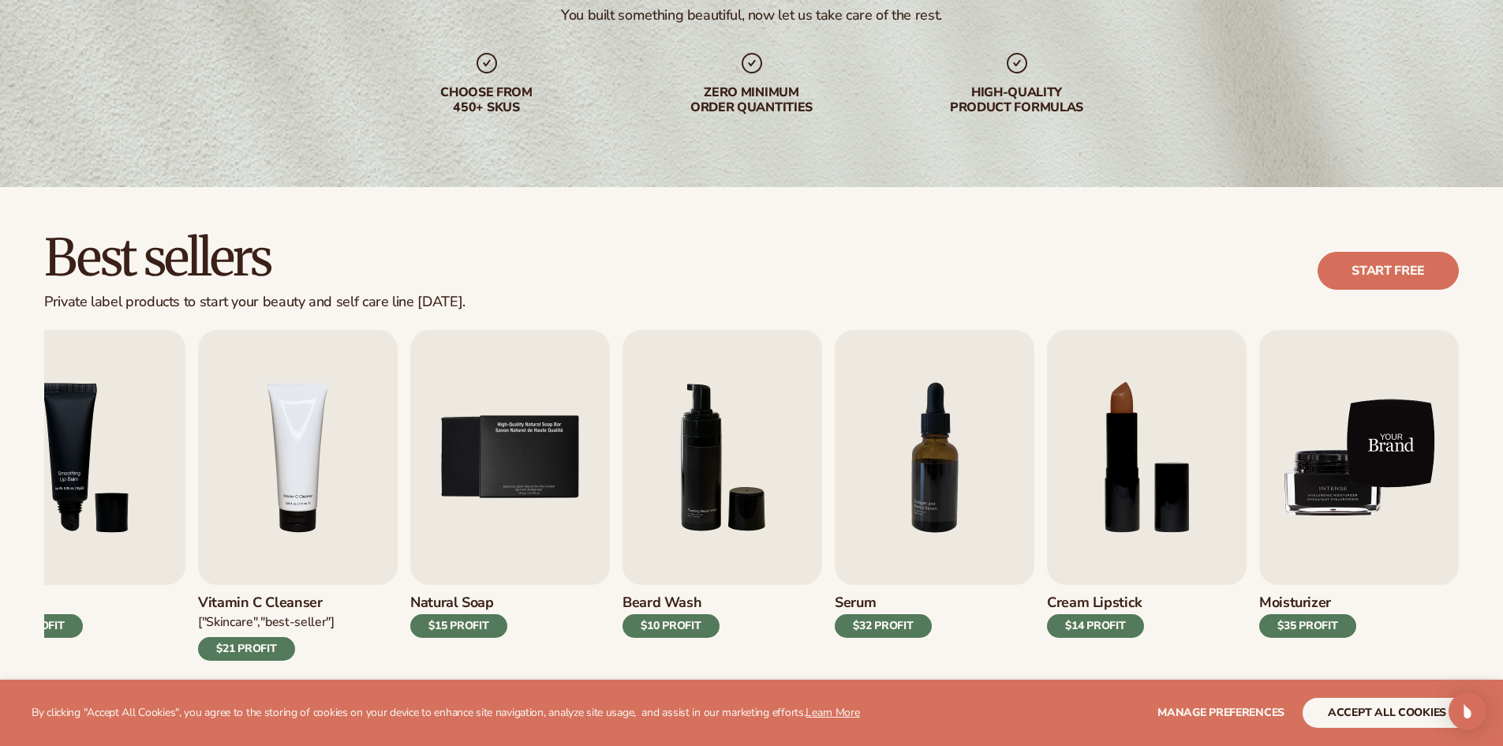
click at [1365, 465] on img "9 / 9" at bounding box center [1359, 457] width 200 height 255
click at [1335, 479] on img "9 / 9" at bounding box center [1359, 457] width 200 height 255
click at [1357, 526] on img "9 / 9" at bounding box center [1359, 457] width 200 height 255
click at [1356, 526] on img "9 / 9" at bounding box center [1359, 457] width 200 height 255
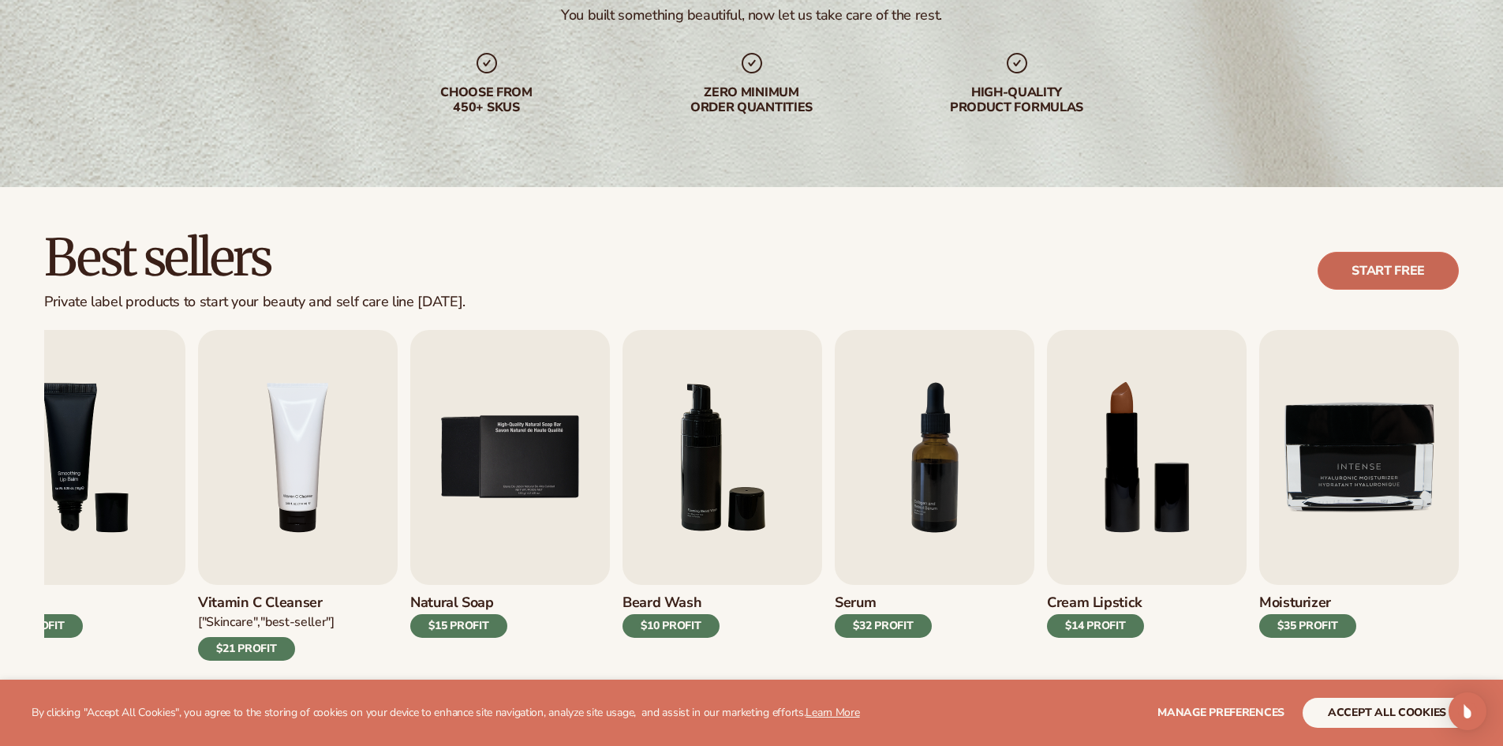
click at [1428, 266] on link "Start free" at bounding box center [1388, 271] width 141 height 38
